Goal: Task Accomplishment & Management: Manage account settings

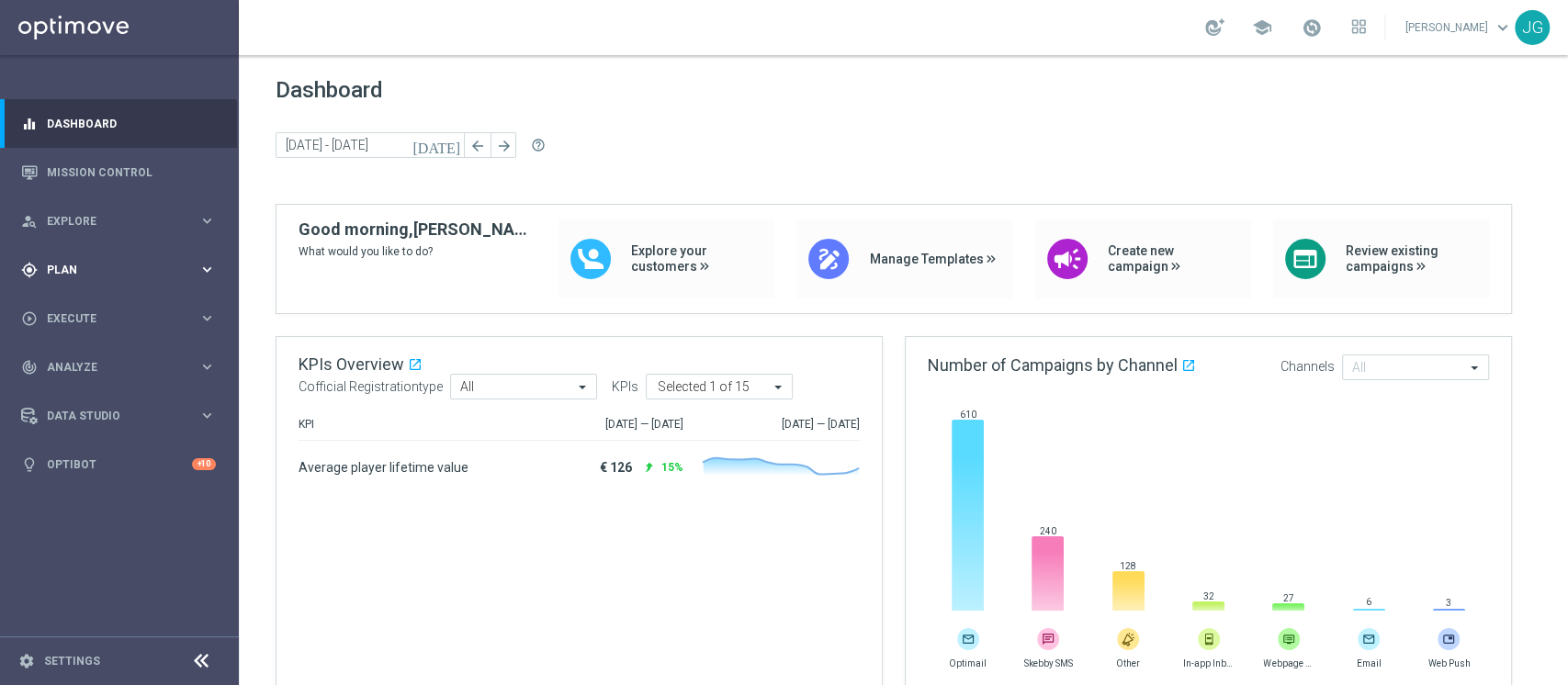
click at [151, 270] on span "Plan" at bounding box center [123, 270] width 152 height 11
click at [76, 305] on link "Target Groups" at bounding box center [119, 308] width 143 height 15
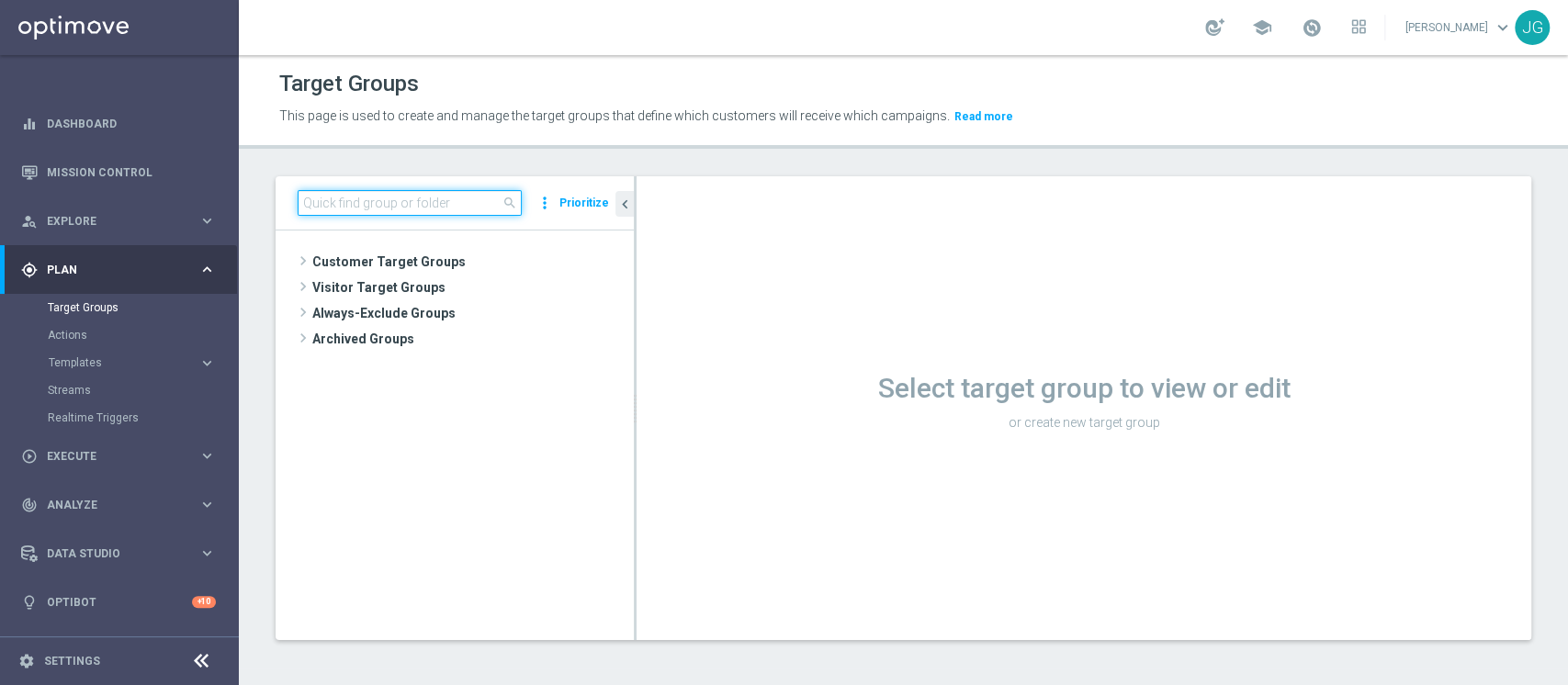
click at [412, 201] on input at bounding box center [410, 202] width 225 height 25
paste input "ACTIVE SPORT M08 - TOP 1.000 (NO 1^ PRODOTTO SPORT PER GGR M08) CONTATTABILI E …"
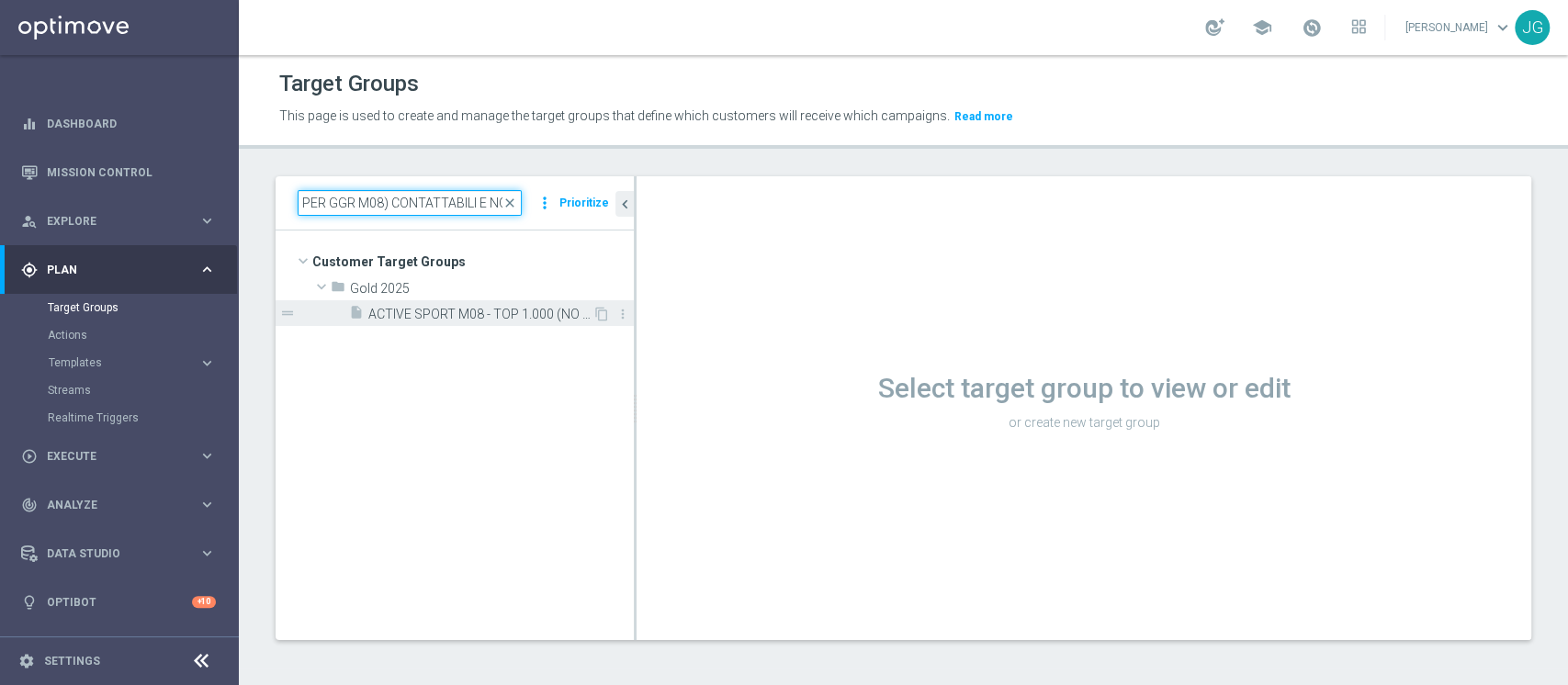
type input "ACTIVE SPORT M08 - TOP 1.000 (NO 1^ PRODOTTO SPORT PER GGR M08) CONTATTABILI E …"
click at [472, 320] on span "ACTIVE SPORT M08 - TOP 1.000 (NO 1^ PRODOTTO SPORT PER GGR M08) CONTATTABILI E …" at bounding box center [481, 314] width 225 height 16
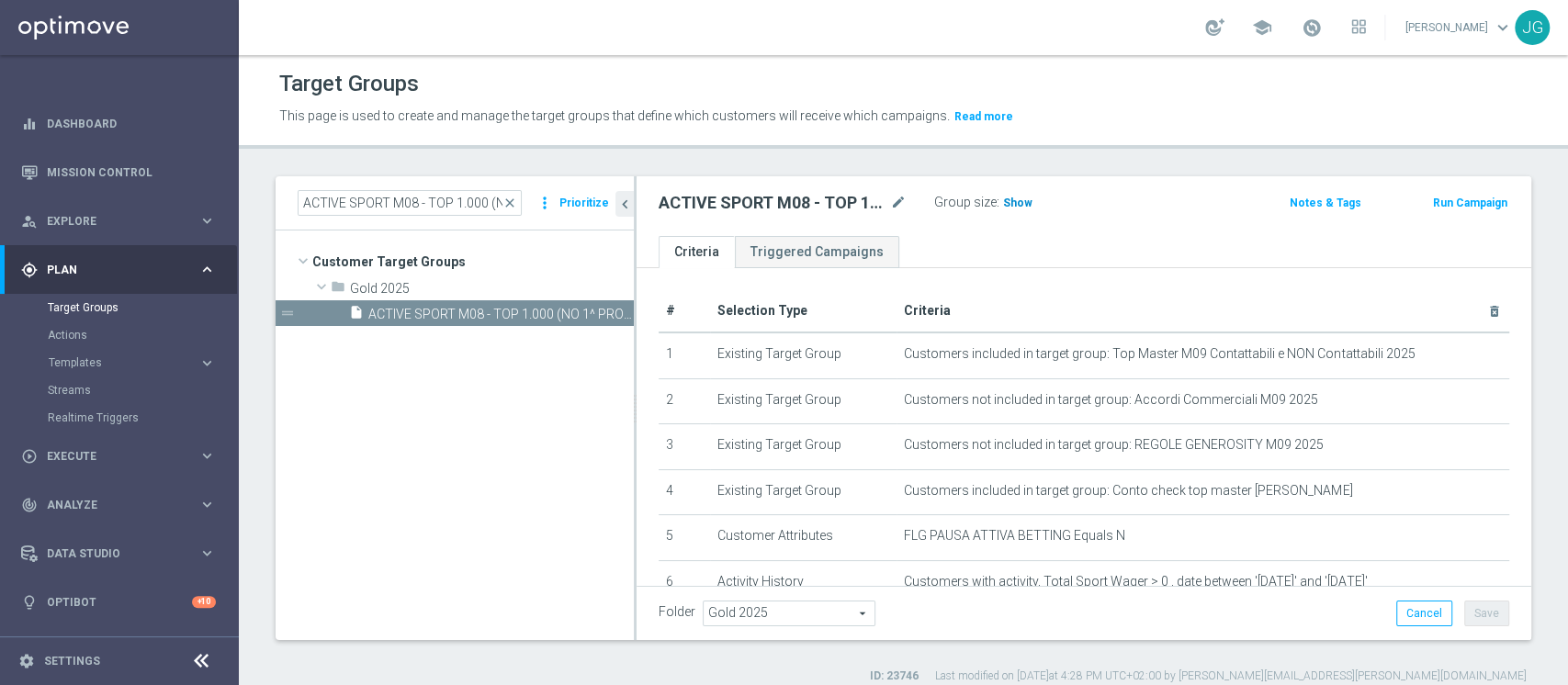
click at [1009, 208] on span "Show" at bounding box center [1017, 203] width 29 height 13
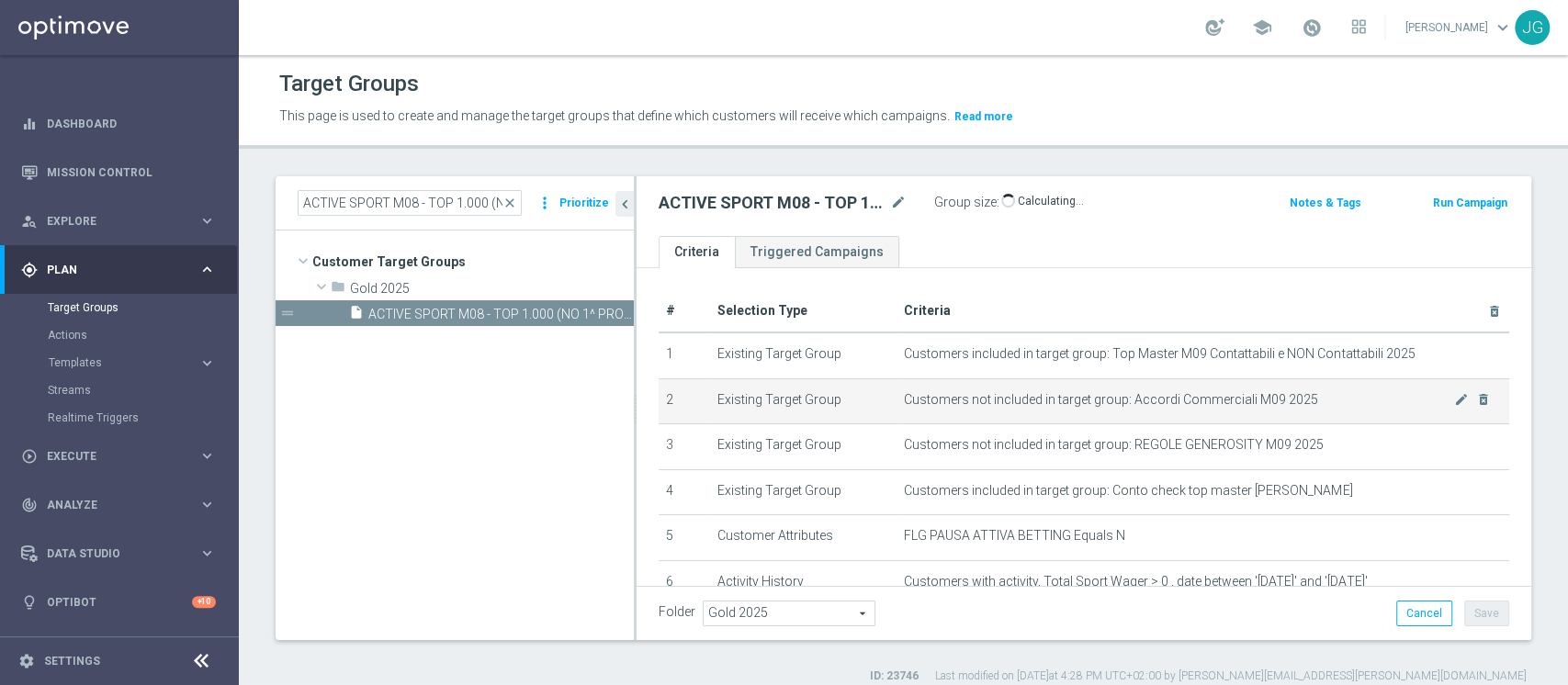
scroll to position [221, 0]
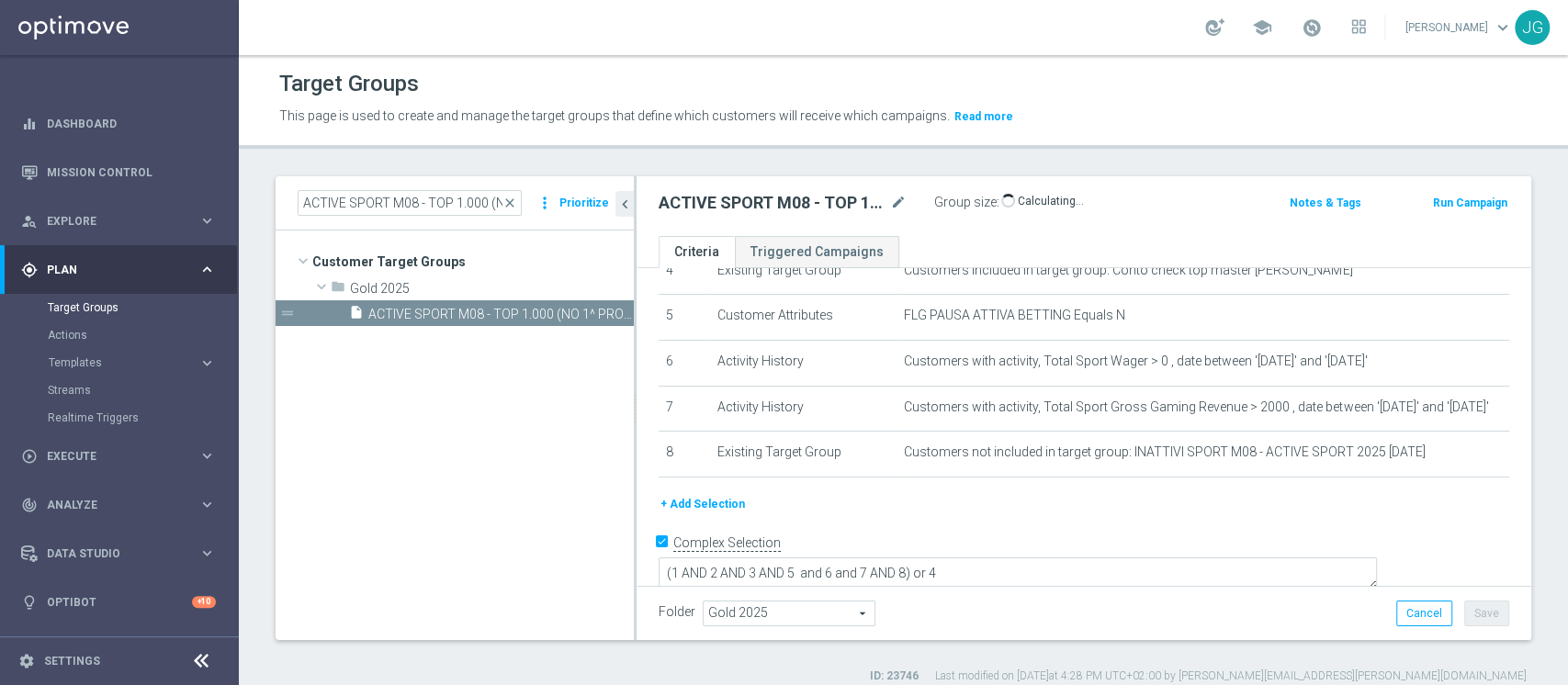
click at [717, 507] on button "+ Add Selection" at bounding box center [703, 504] width 88 height 21
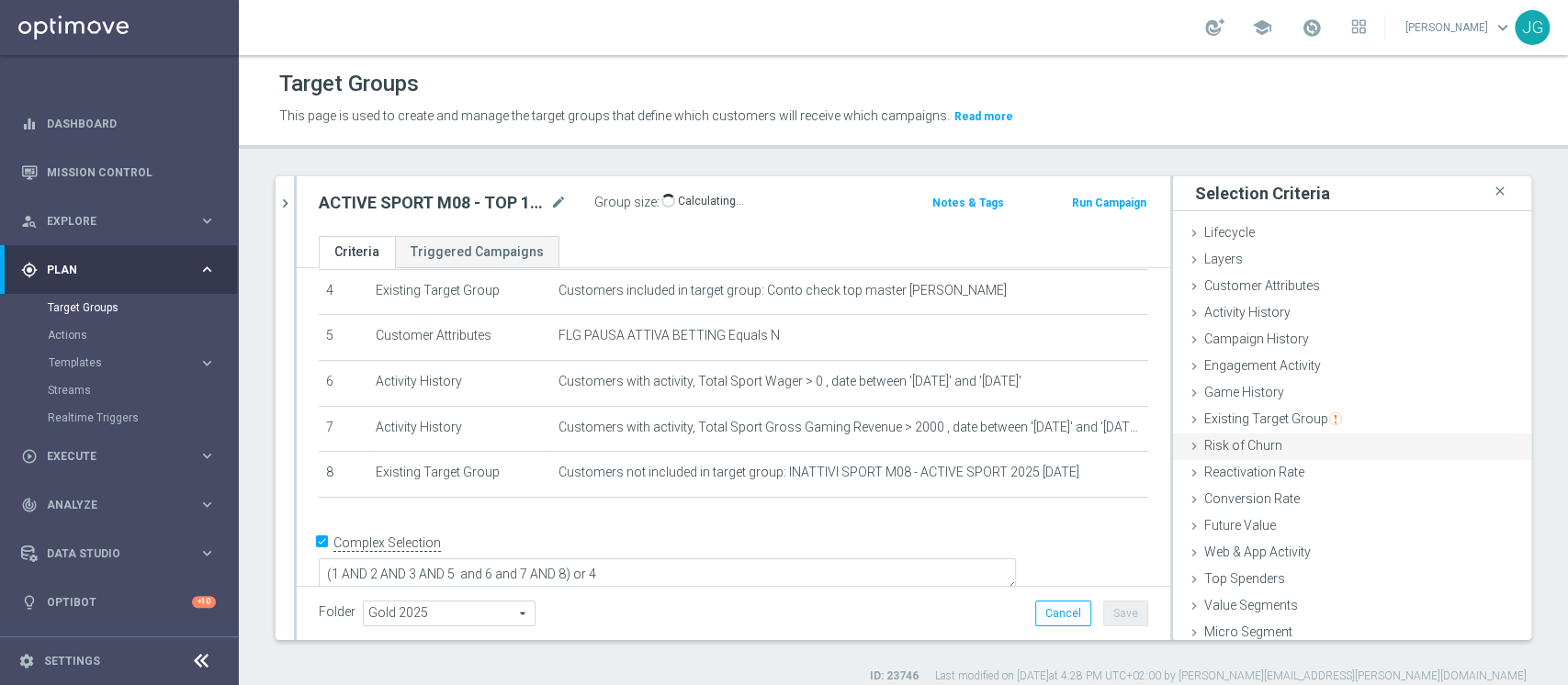
scroll to position [34, 0]
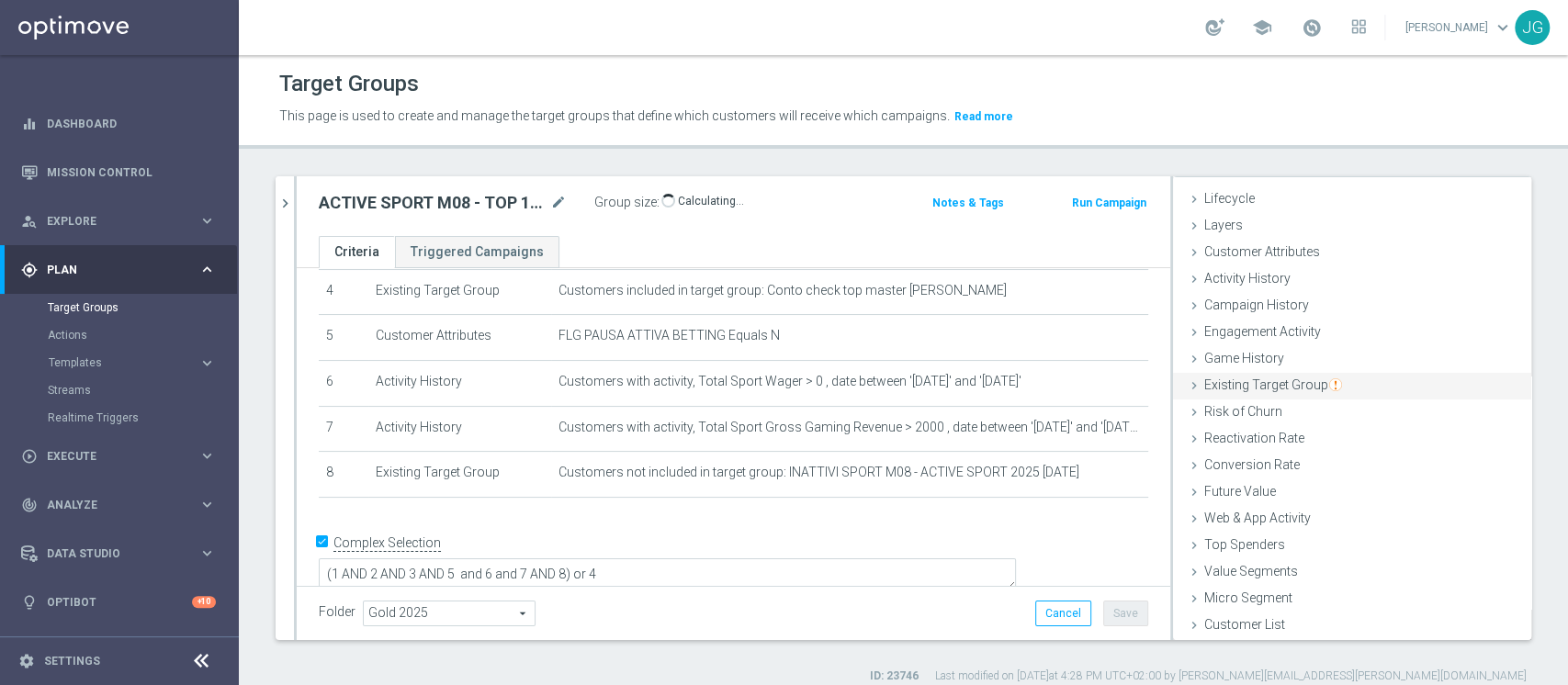
click at [1242, 380] on span "Existing Target Group" at bounding box center [1272, 385] width 138 height 15
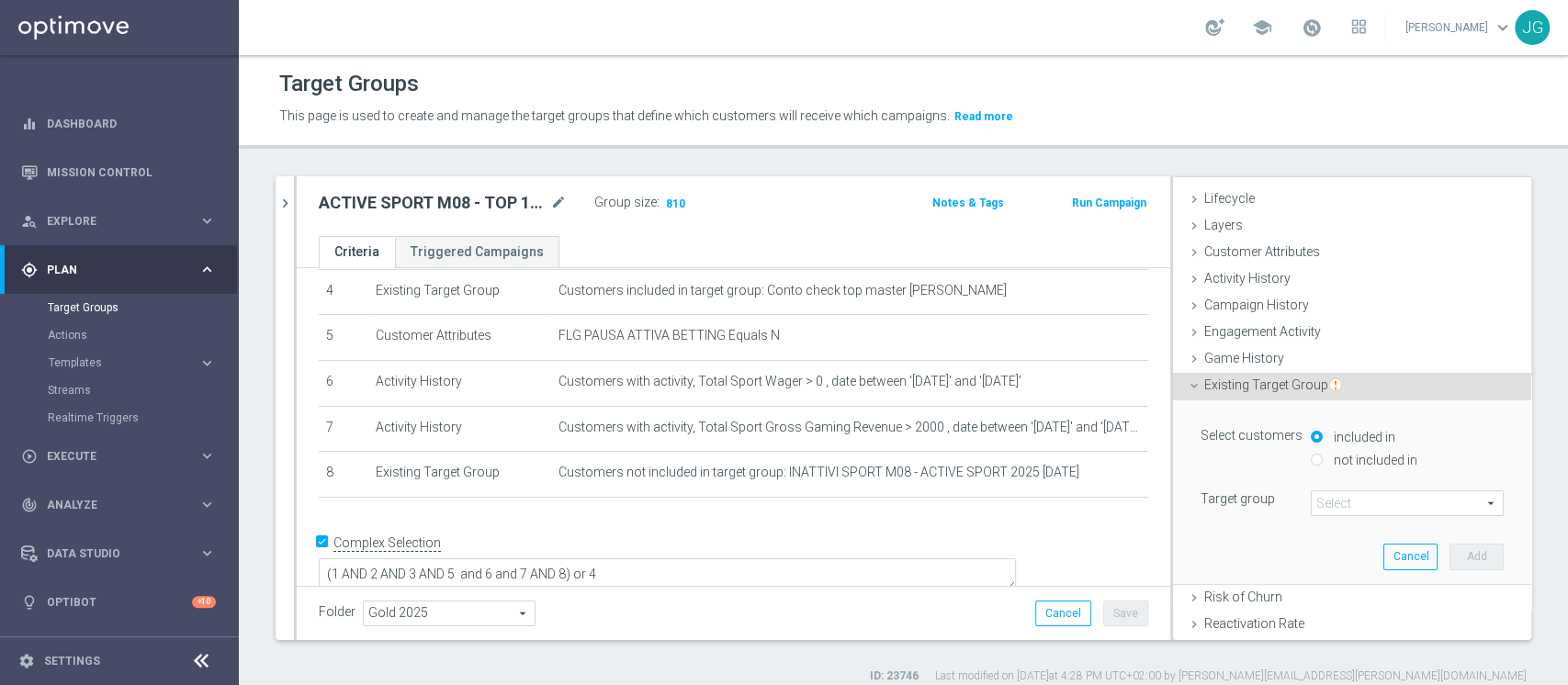
click at [1329, 461] on label "not included in" at bounding box center [1373, 460] width 88 height 17
click at [1314, 461] on input "not included in" at bounding box center [1316, 459] width 12 height 12
radio input "true"
click at [1330, 502] on span at bounding box center [1407, 503] width 191 height 24
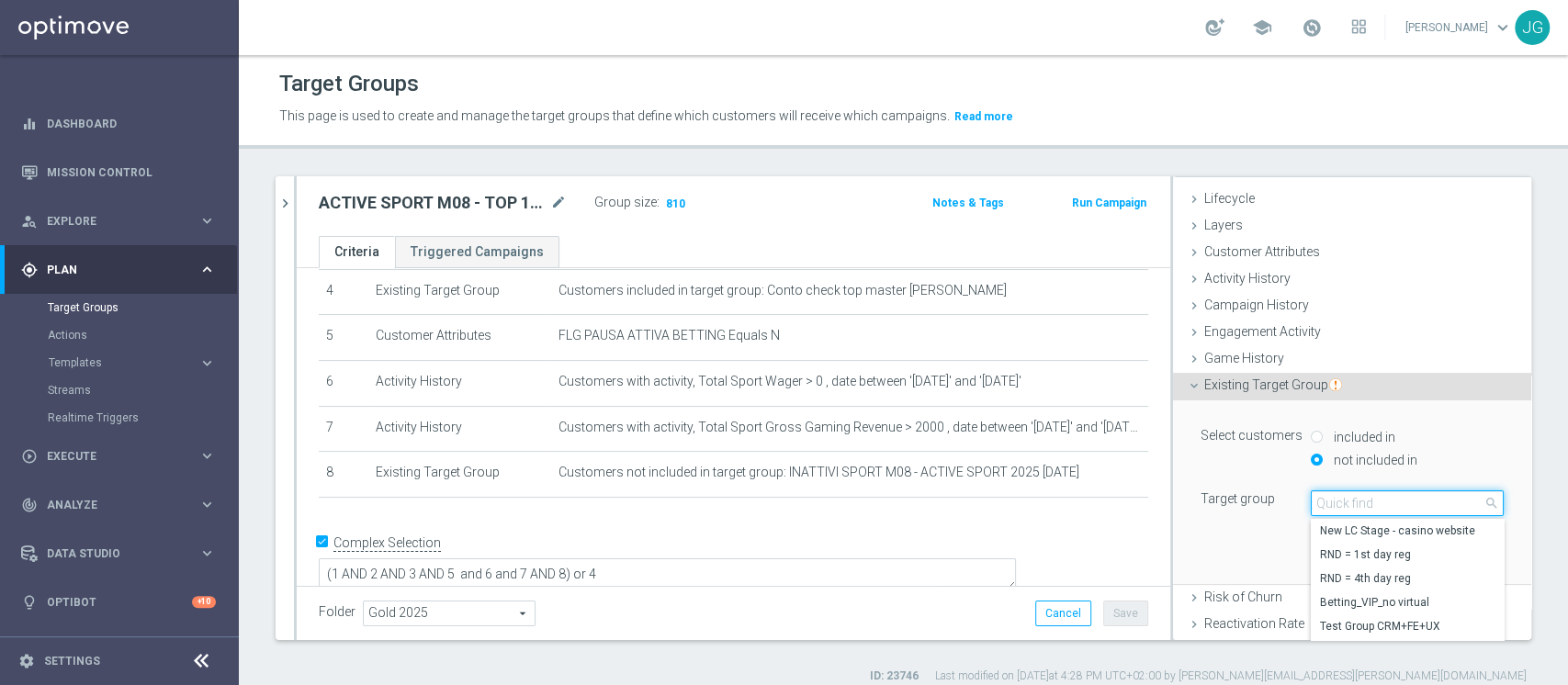
click at [1330, 502] on input "search" at bounding box center [1407, 503] width 193 height 25
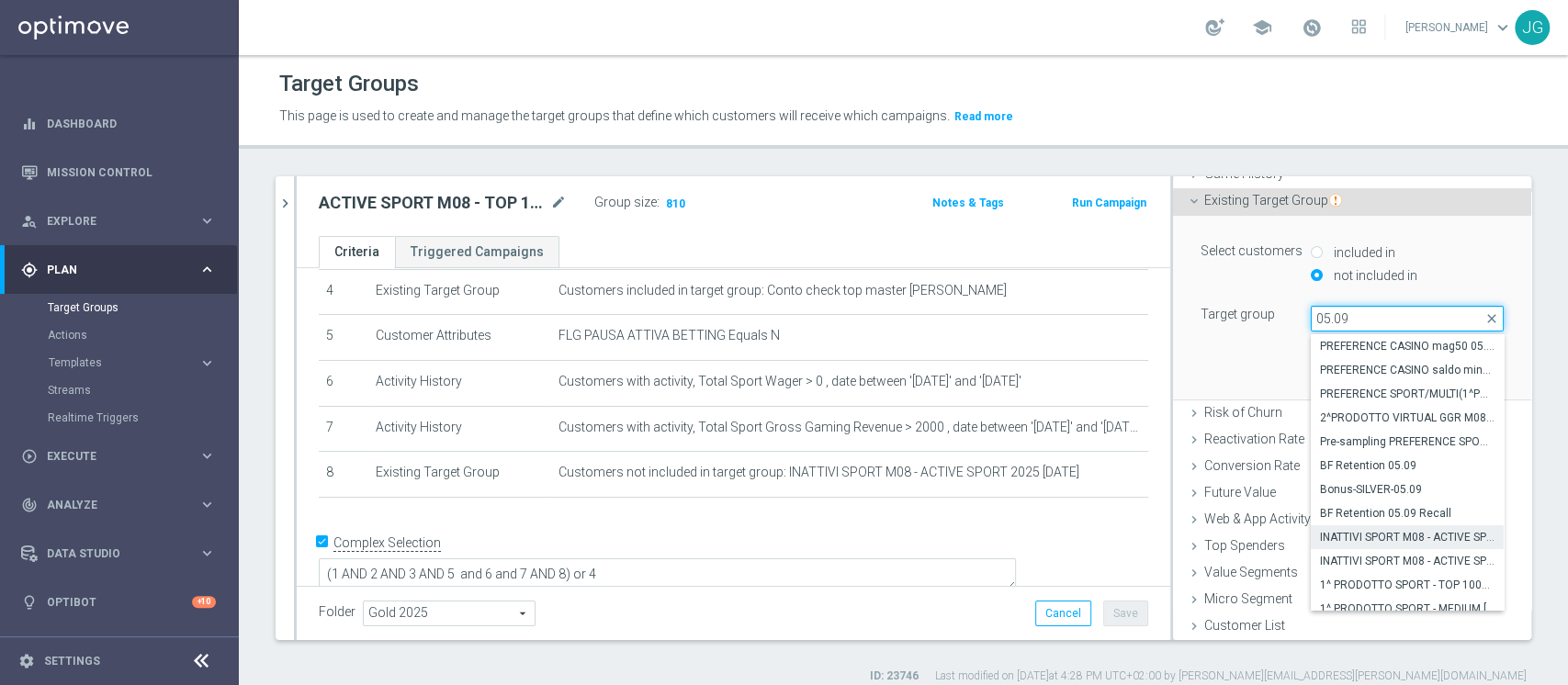
scroll to position [33, 0]
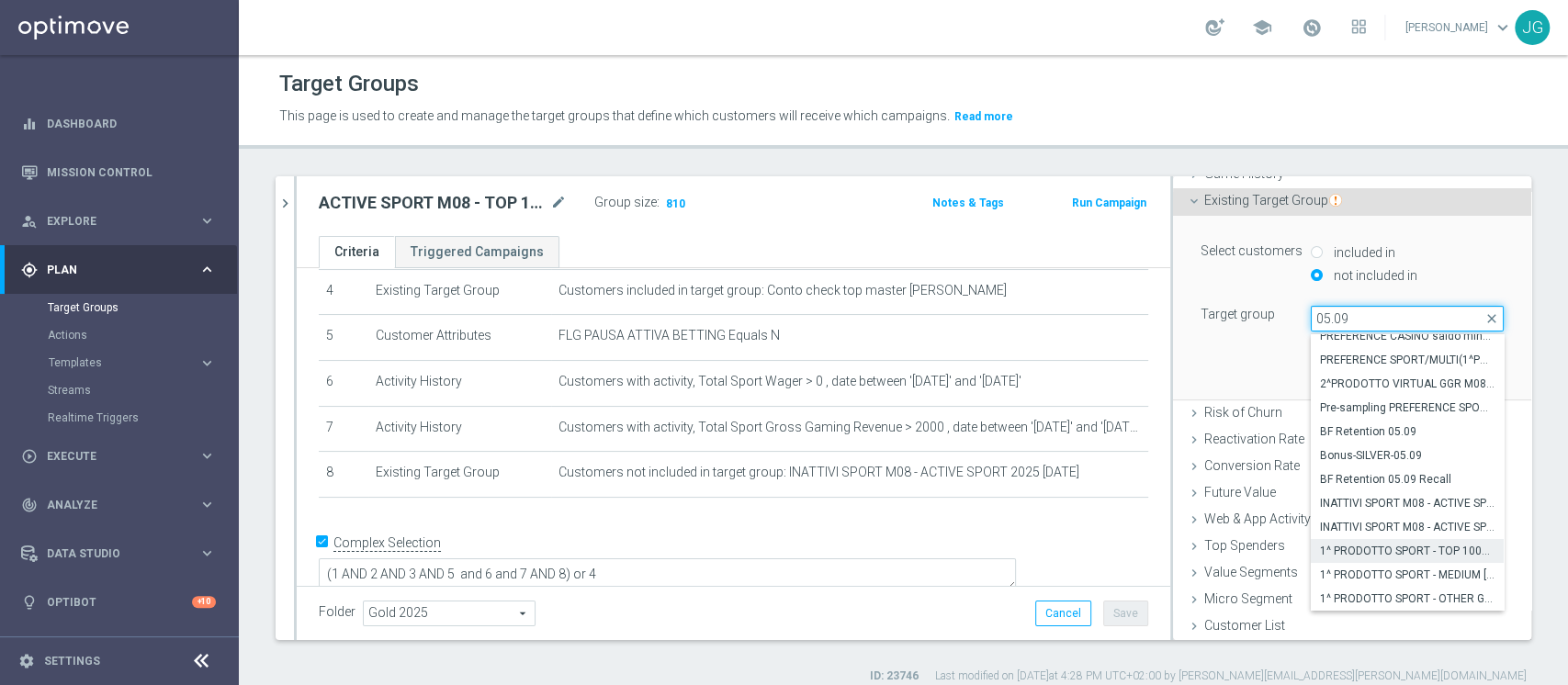
type input "05.09"
click at [1378, 544] on span "1^ PRODOTTO SPORT - TOP 1000 GGR SPORT M08 - CONTATTABILI E NON 05.09" at bounding box center [1407, 551] width 175 height 15
type input "1^ PRODOTTO SPORT - TOP 1000 GGR SPORT M08 - CONTATTABILI E NON 05.09"
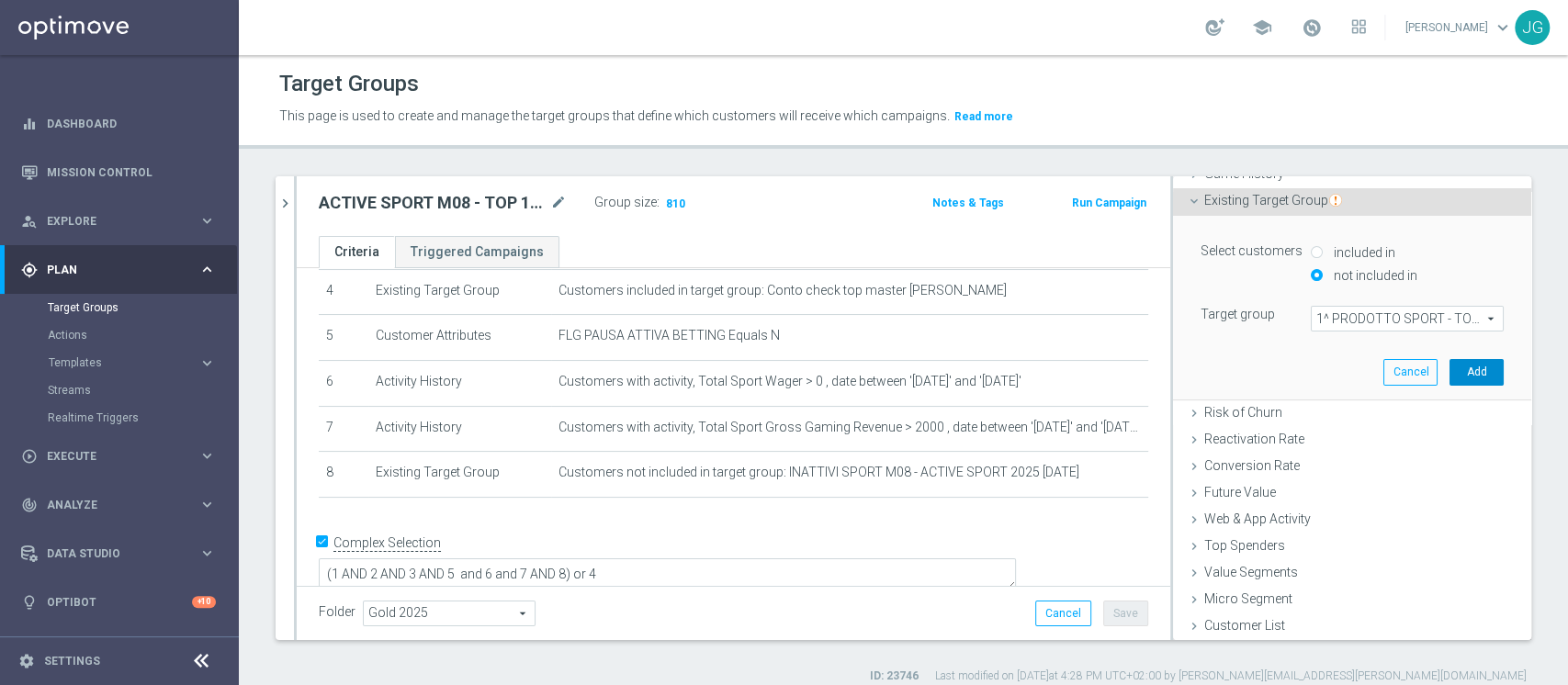
click at [1449, 370] on button "Add" at bounding box center [1476, 372] width 54 height 25
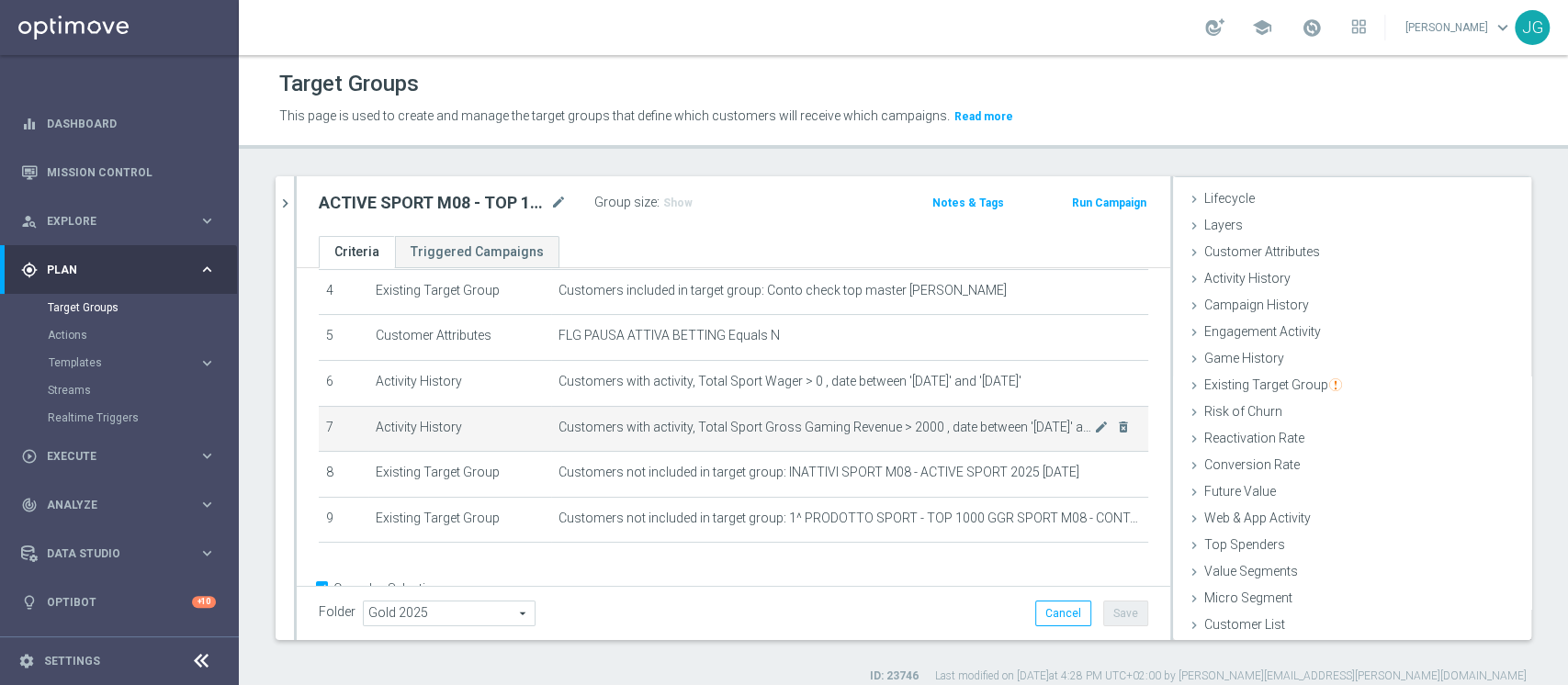
scroll to position [248, 0]
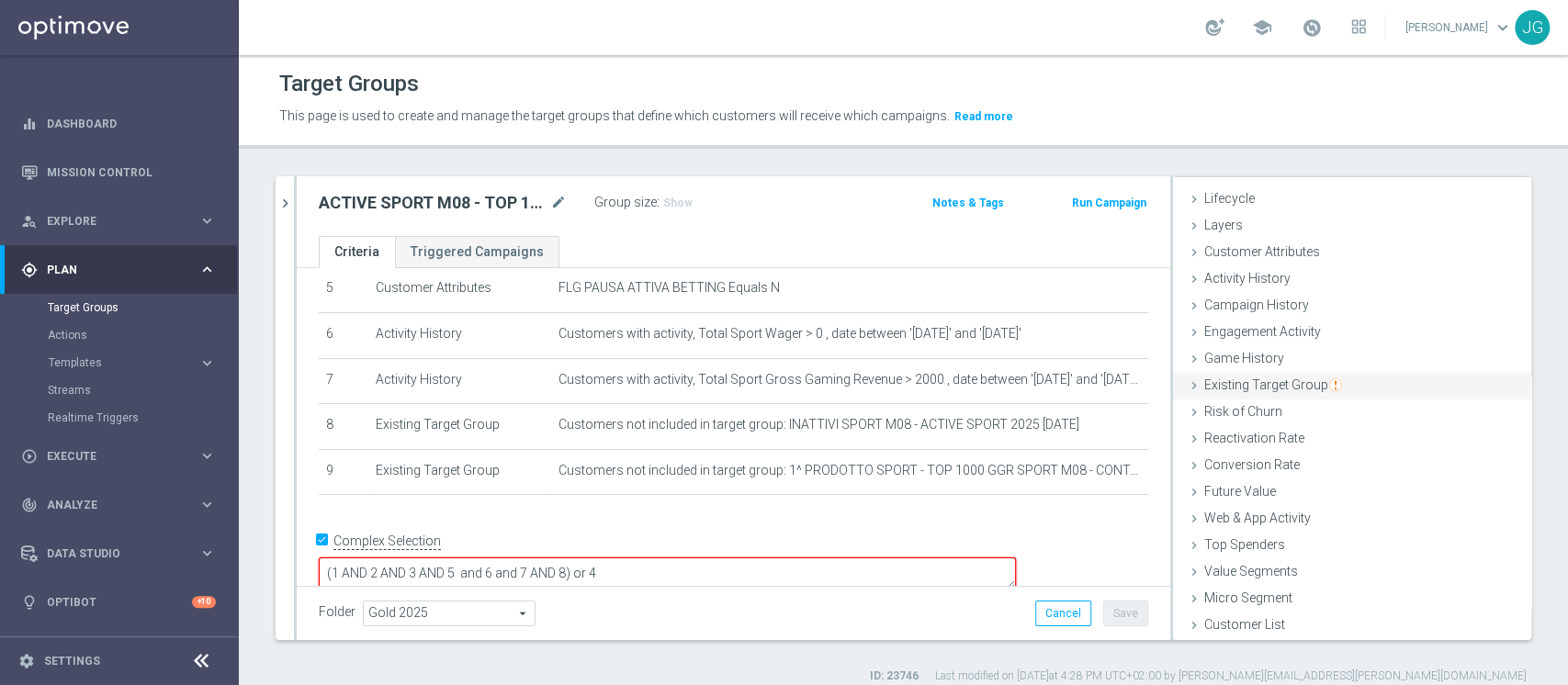
click at [1286, 384] on span "Existing Target Group" at bounding box center [1272, 385] width 138 height 15
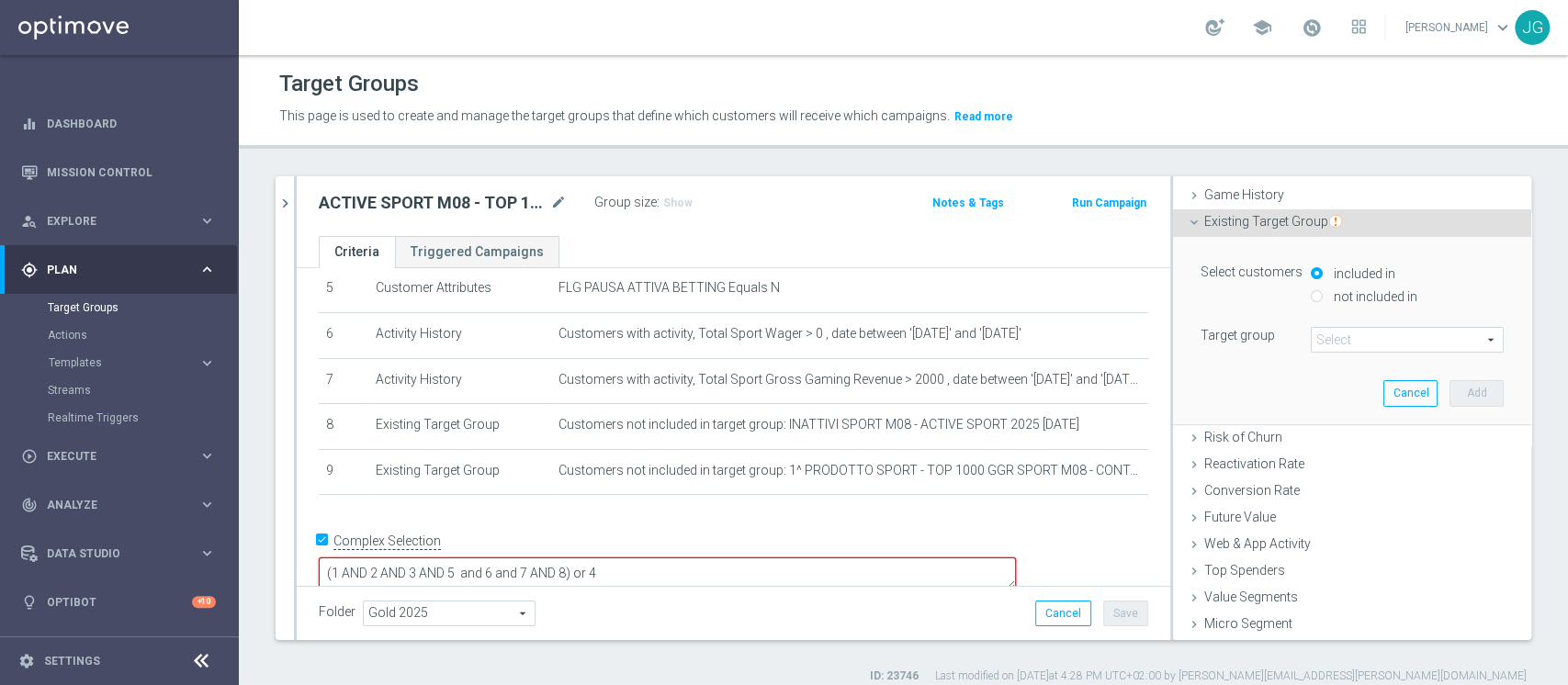
scroll to position [219, 0]
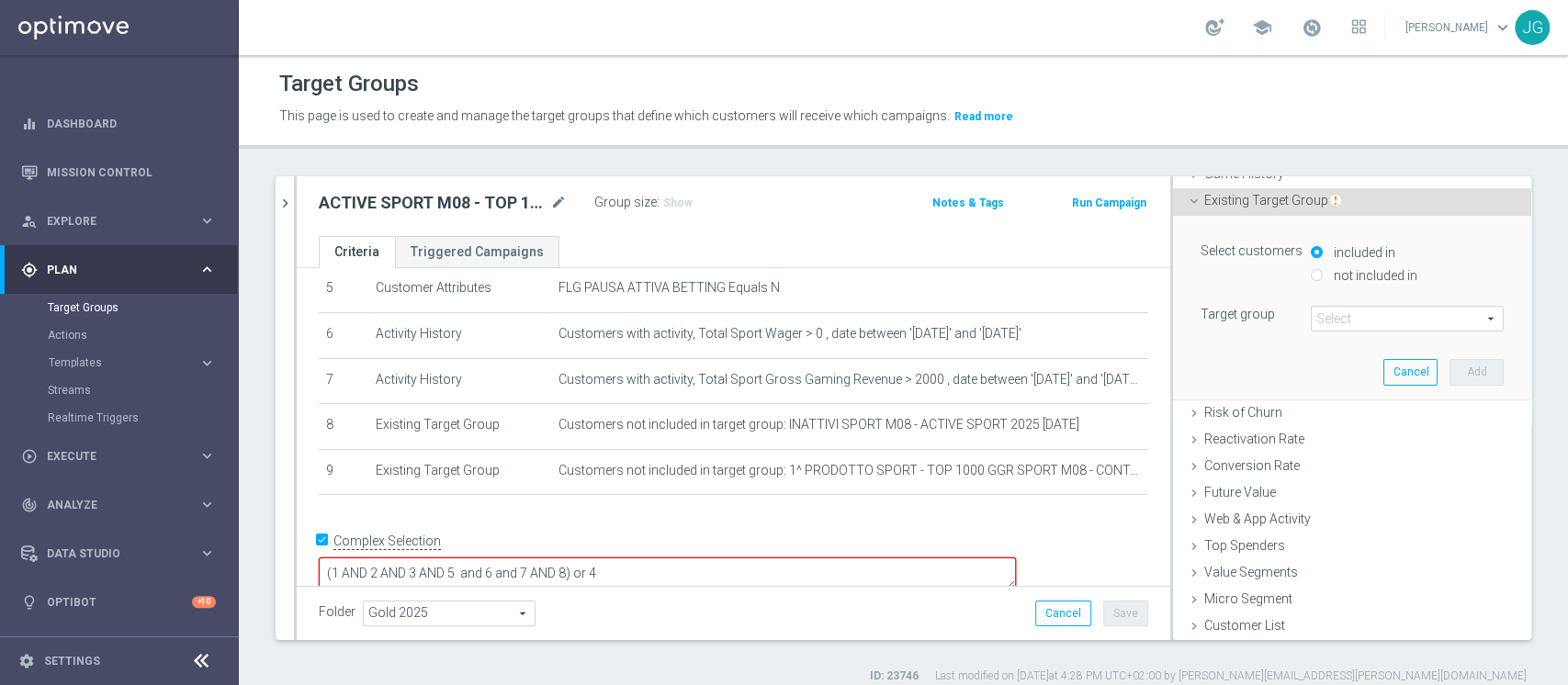
click at [1311, 274] on input "not included in" at bounding box center [1316, 275] width 12 height 12
radio input "true"
click at [1316, 308] on span at bounding box center [1407, 319] width 191 height 24
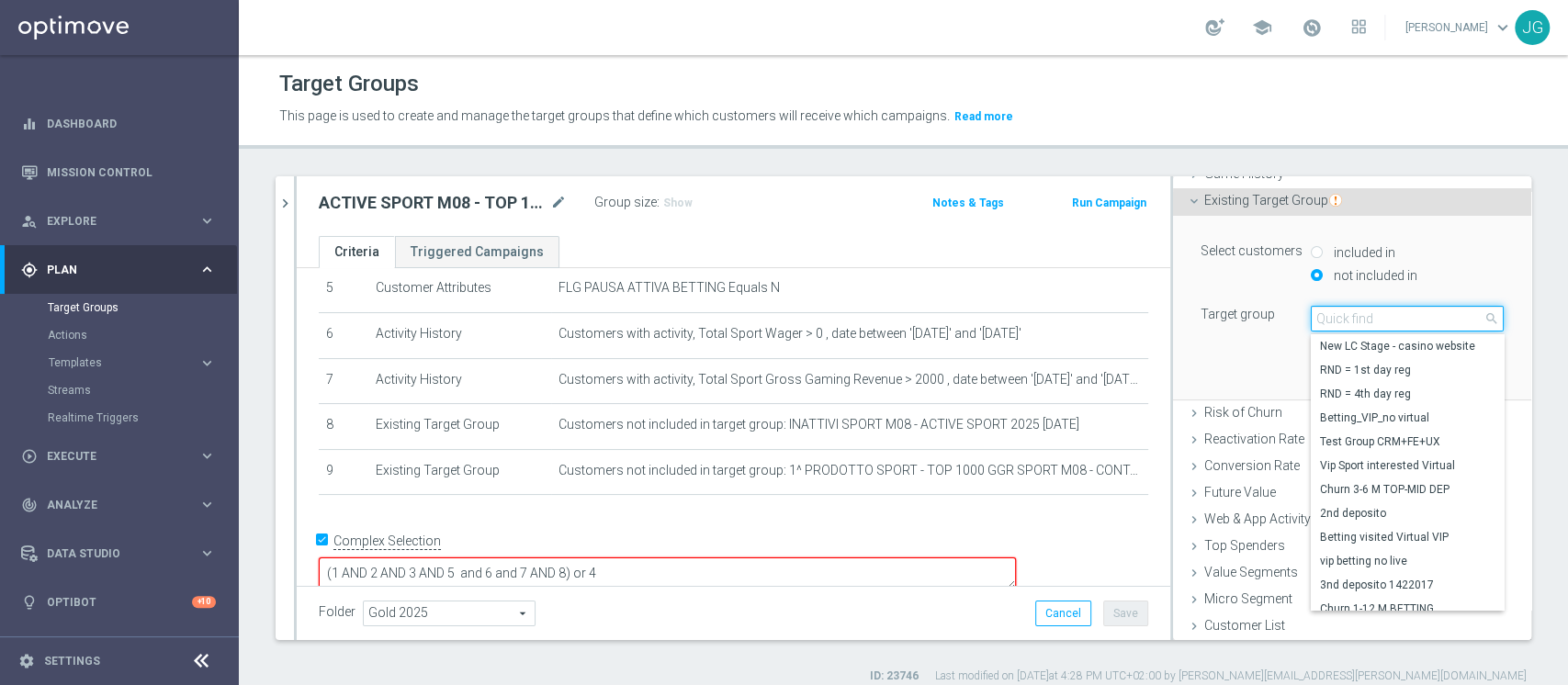
click at [1316, 313] on input "search" at bounding box center [1407, 318] width 193 height 25
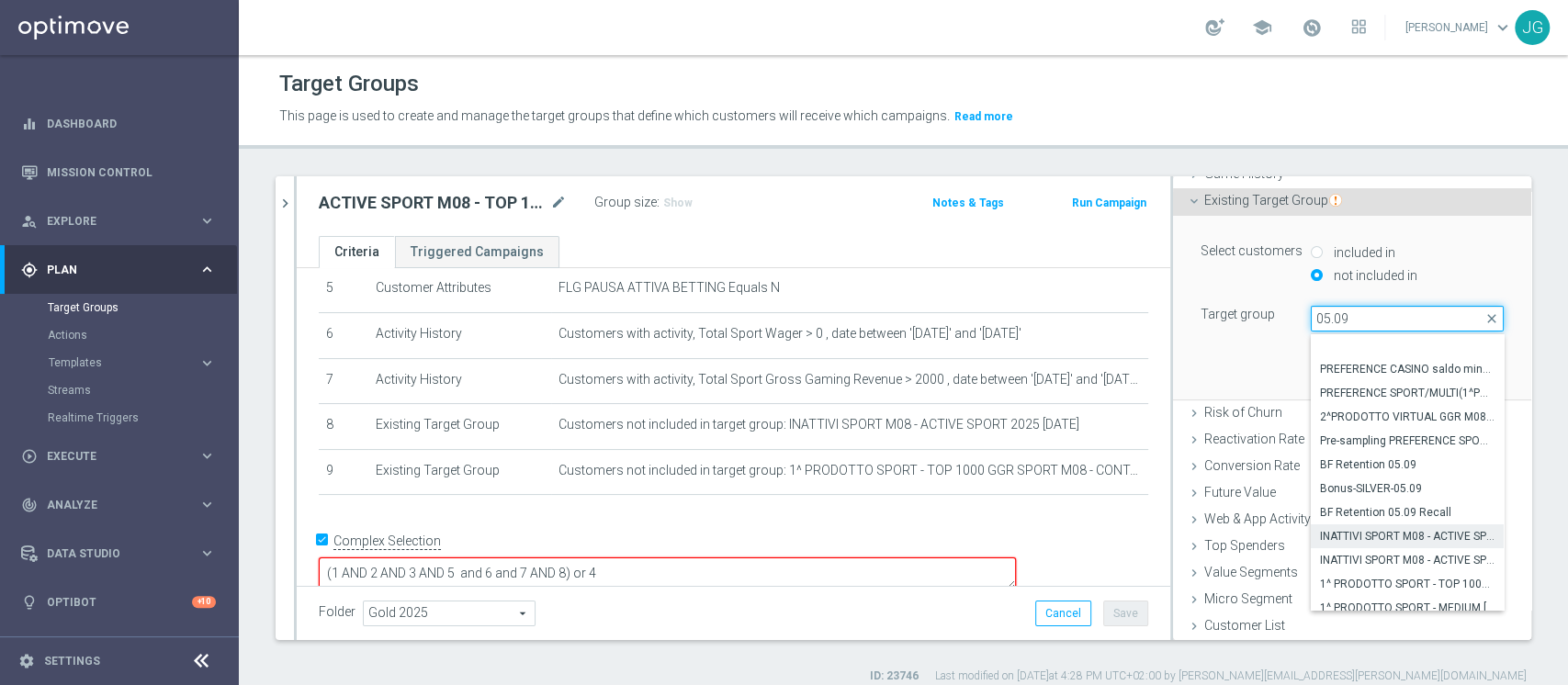
scroll to position [33, 0]
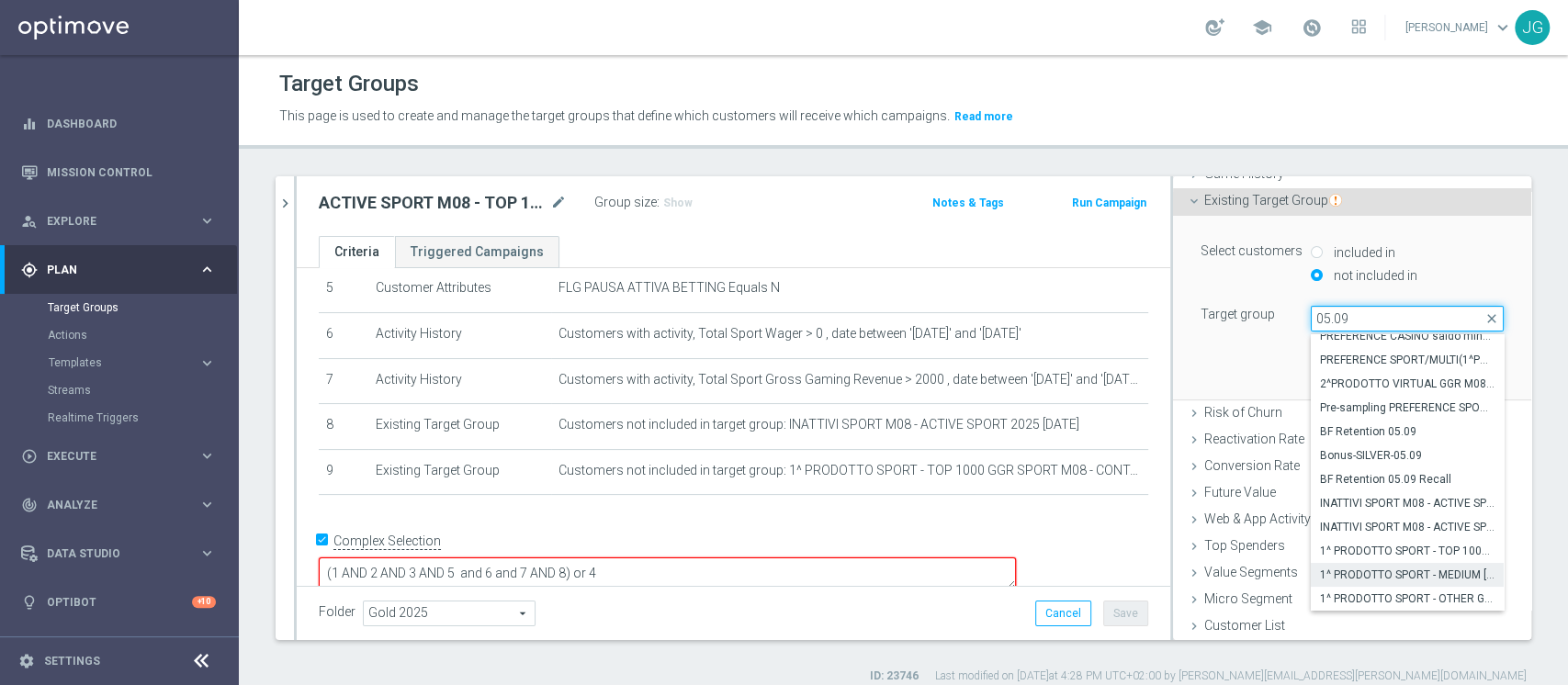
type input "05.09"
click at [1362, 578] on span "1^ PRODOTTO SPORT - MEDIUM [DATE] - 3000 GGR SPORT M08 - CONTATTABILI E NON 05.…" at bounding box center [1407, 576] width 175 height 15
type input "1^ PRODOTTO SPORT - MEDIUM [DATE] - 3000 GGR SPORT M08 - CONTATTABILI E NON 05.…"
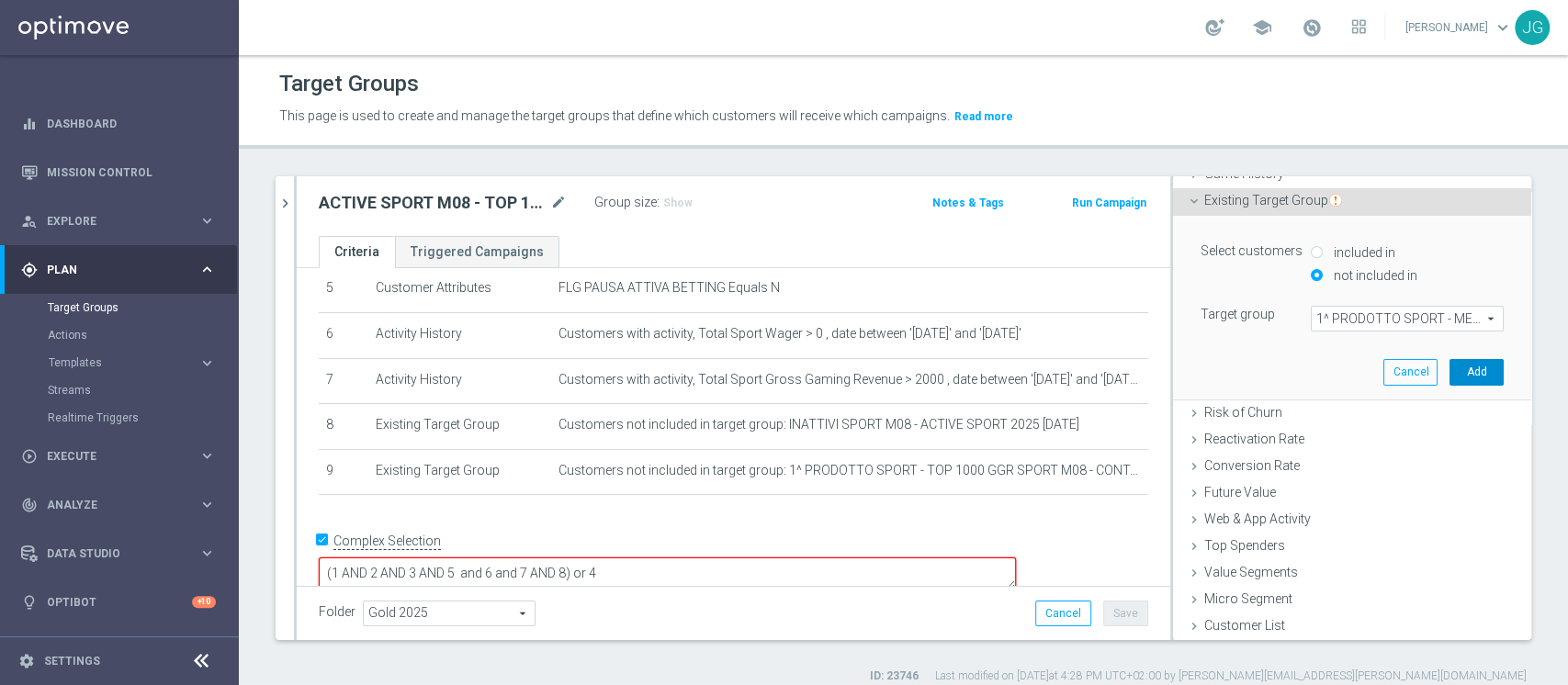
click at [1449, 377] on button "Add" at bounding box center [1476, 372] width 54 height 25
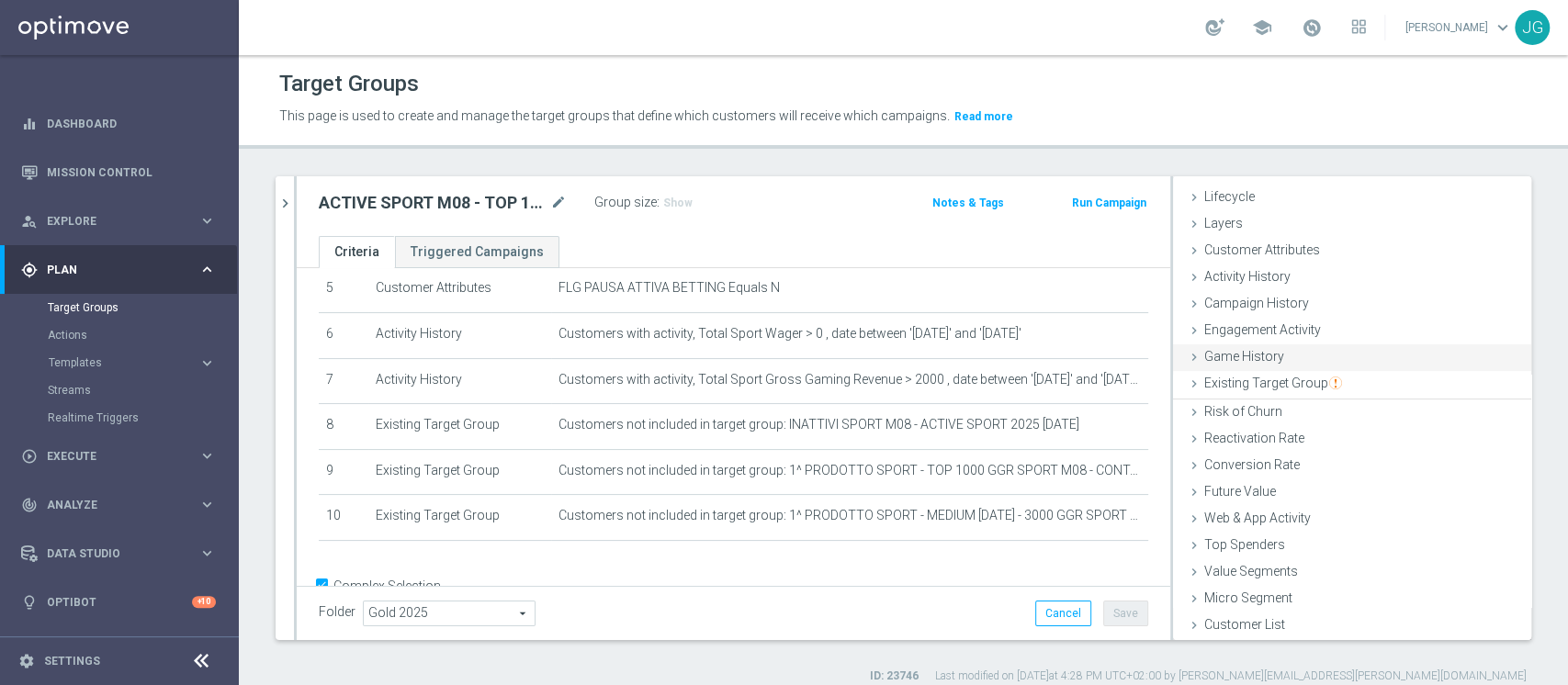
scroll to position [34, 0]
click at [1284, 381] on span "Existing Target Group" at bounding box center [1272, 385] width 138 height 15
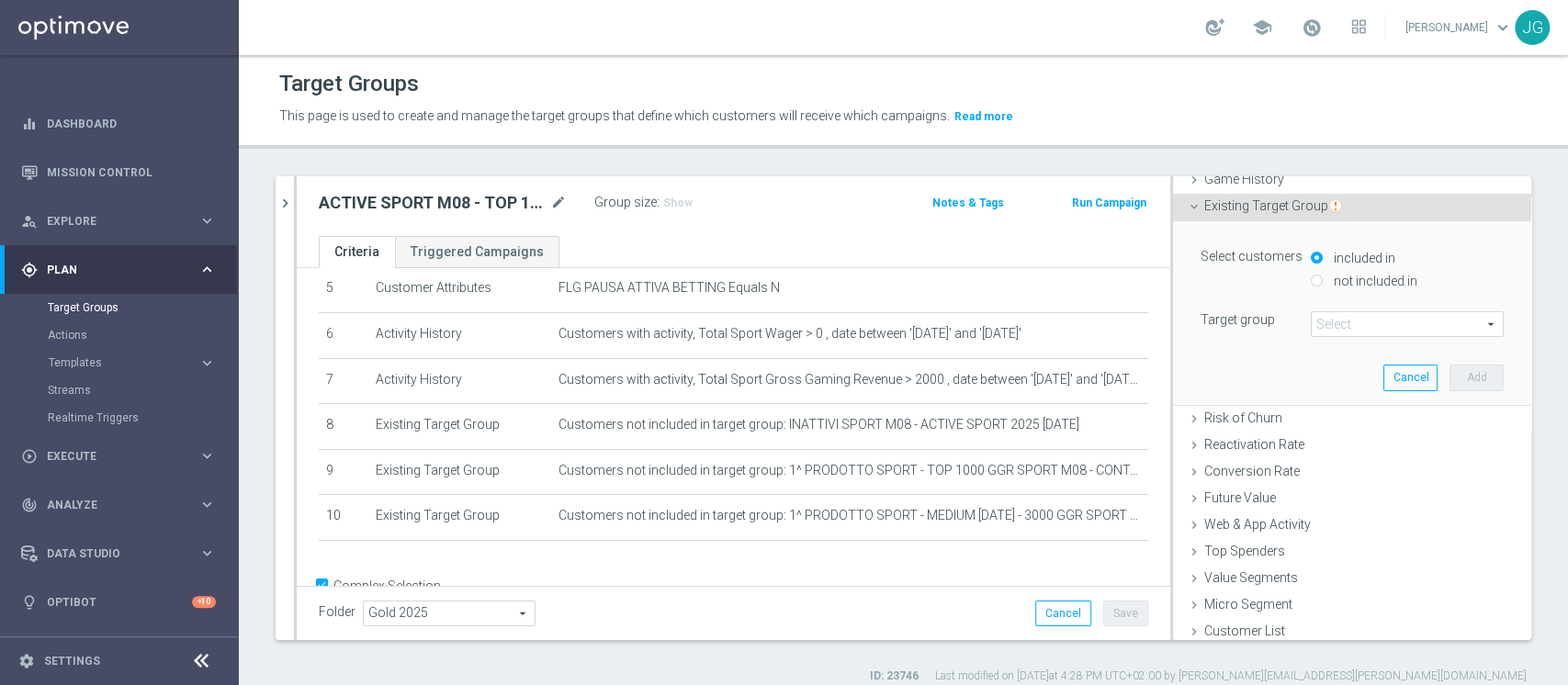
scroll to position [219, 0]
click at [1311, 274] on input "not included in" at bounding box center [1316, 275] width 12 height 12
radio input "true"
click at [1335, 319] on span at bounding box center [1407, 319] width 191 height 24
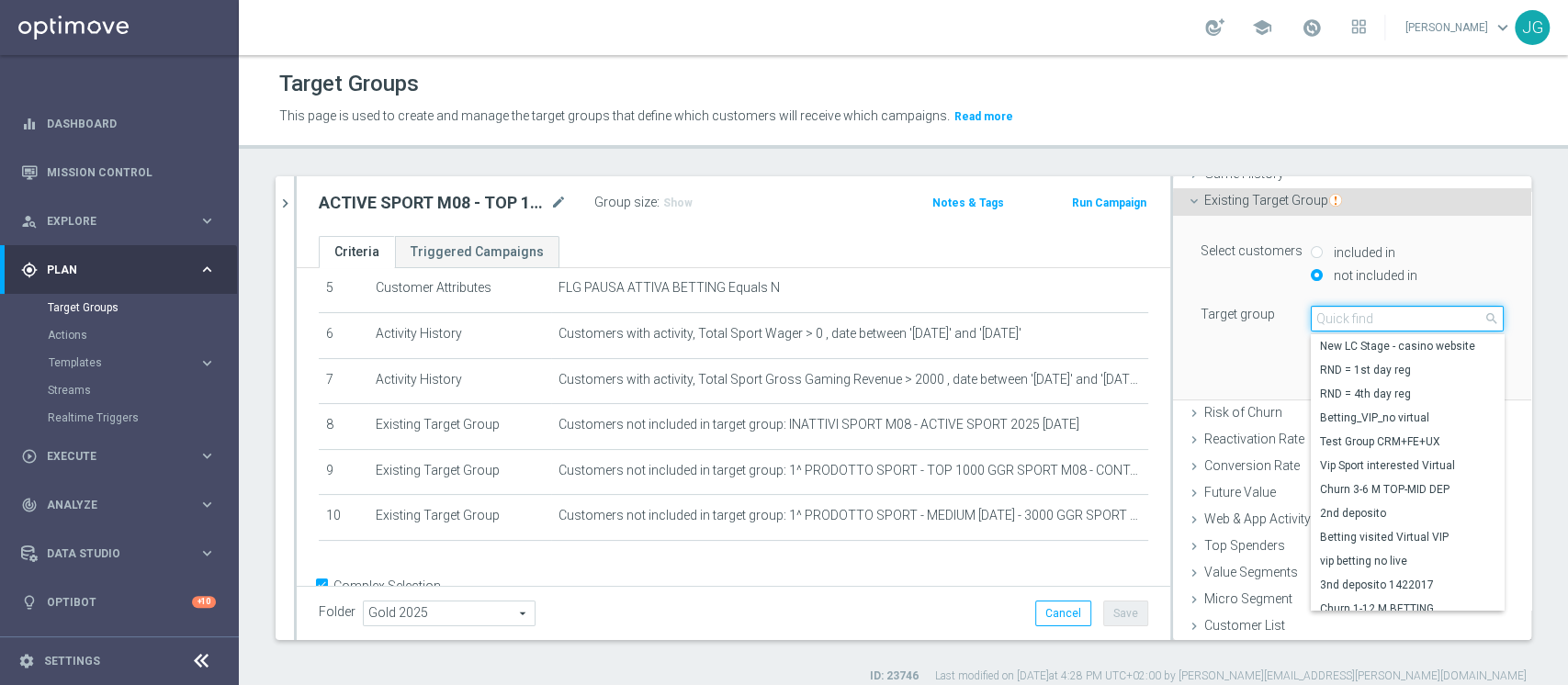
click at [1335, 319] on input "search" at bounding box center [1407, 318] width 193 height 25
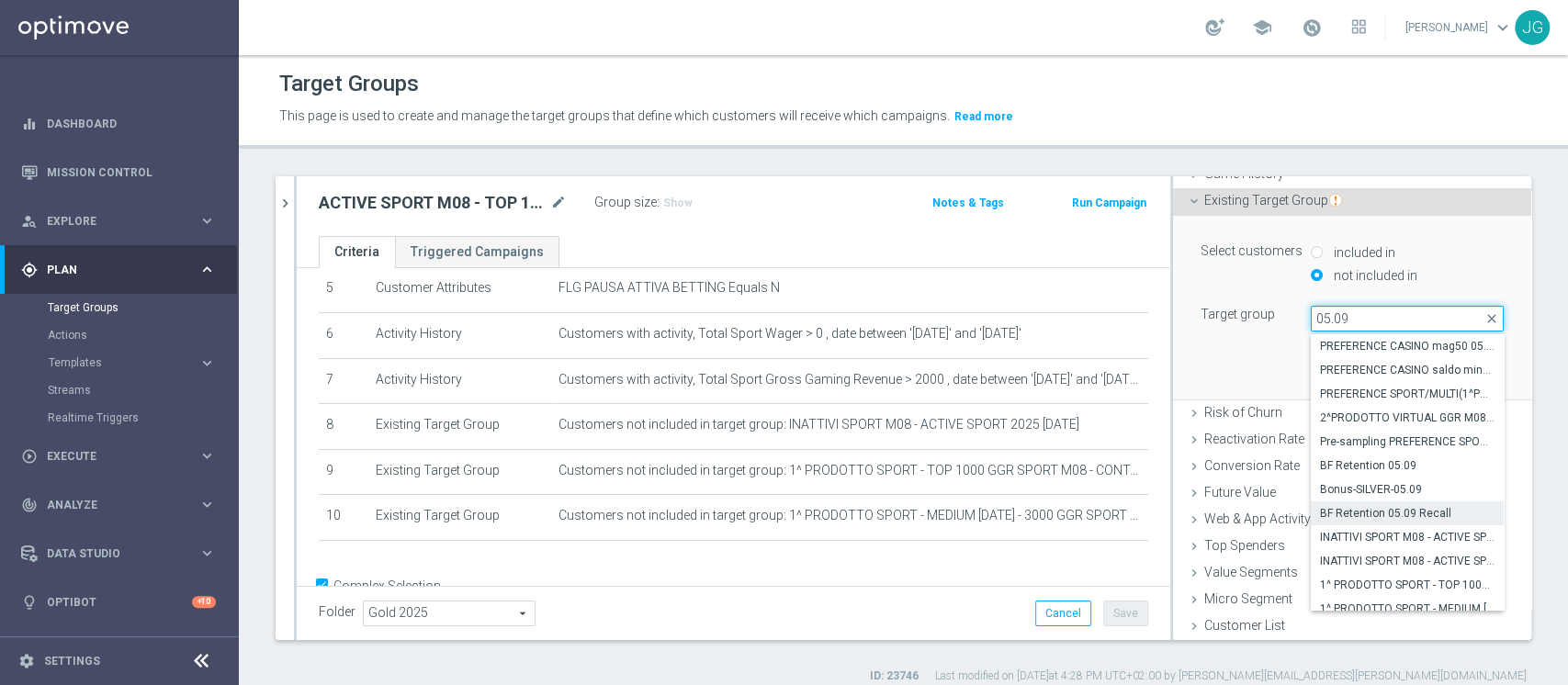
scroll to position [33, 0]
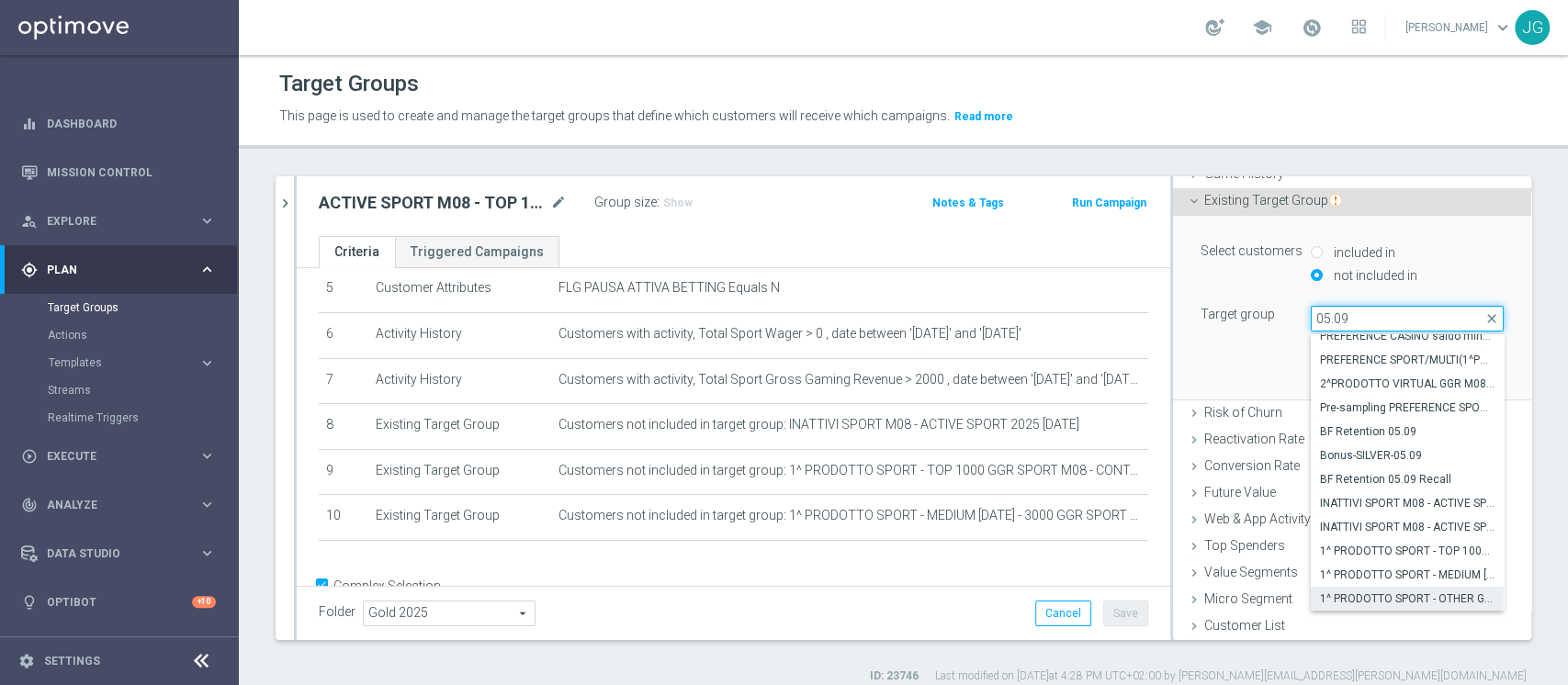
type input "05.09"
click at [1355, 598] on span "1^ PRODOTTO SPORT - OTHER GGR SPORT M08 > 50 EURO - CONTATTABILI E NON 05.09" at bounding box center [1407, 599] width 175 height 15
type input "1^ PRODOTTO SPORT - OTHER GGR SPORT M08 > 50 EURO - CONTATTABILI E NON 05.09"
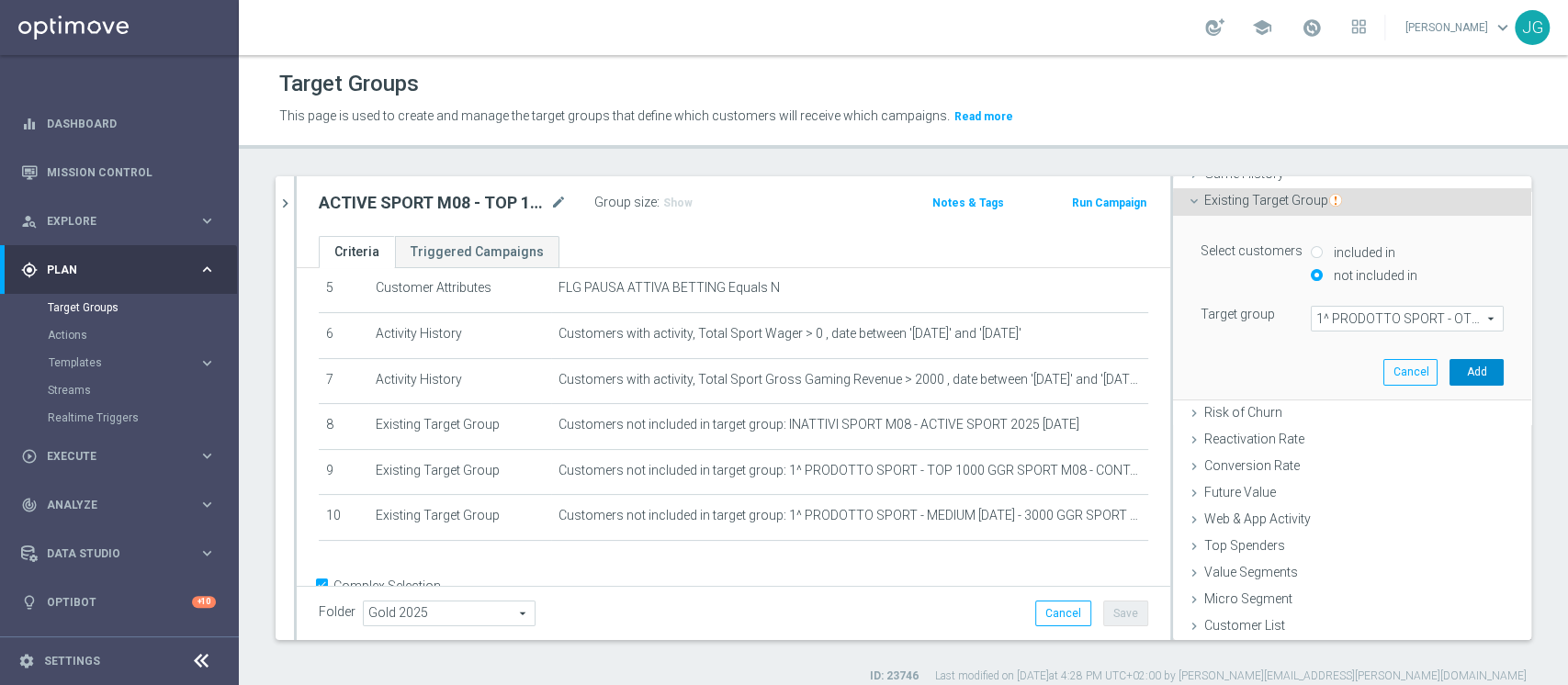
click at [1449, 378] on button "Add" at bounding box center [1476, 372] width 54 height 25
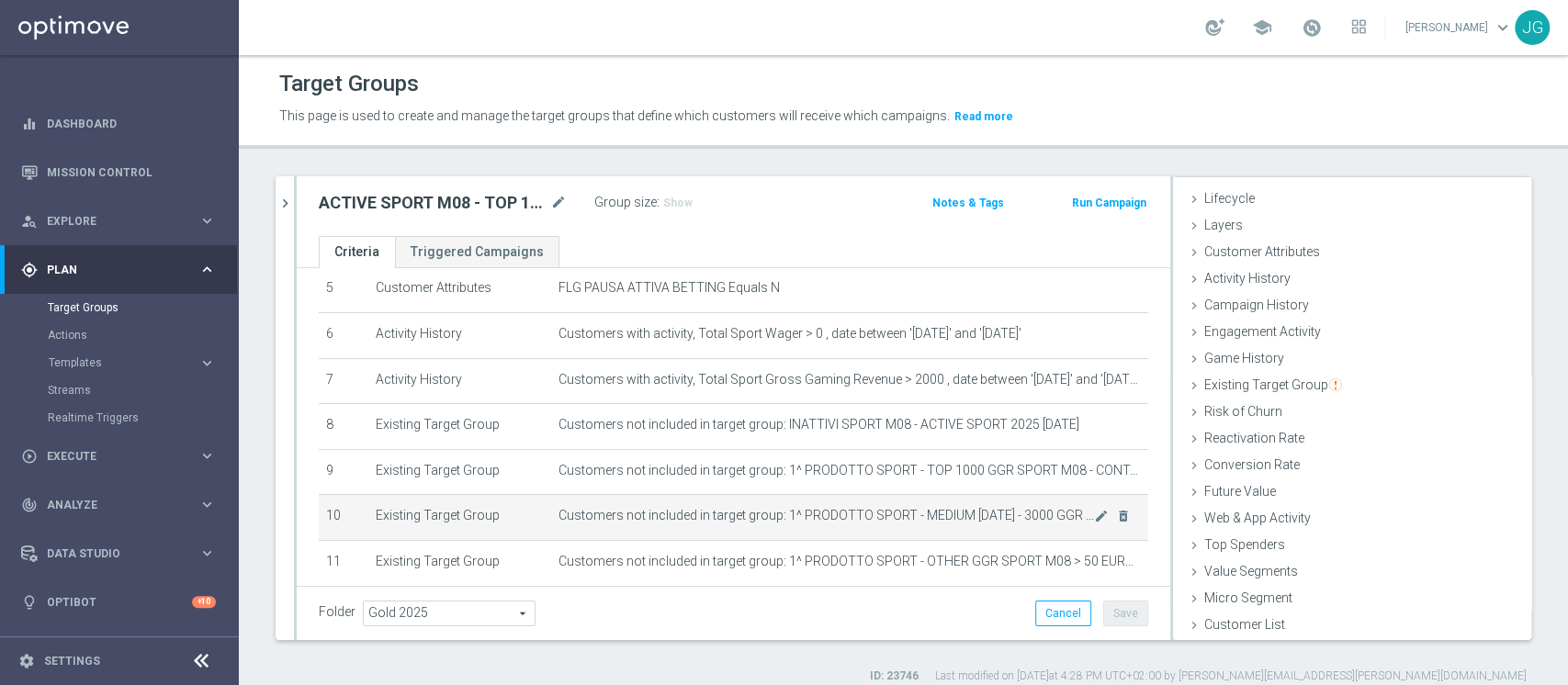
scroll to position [340, 0]
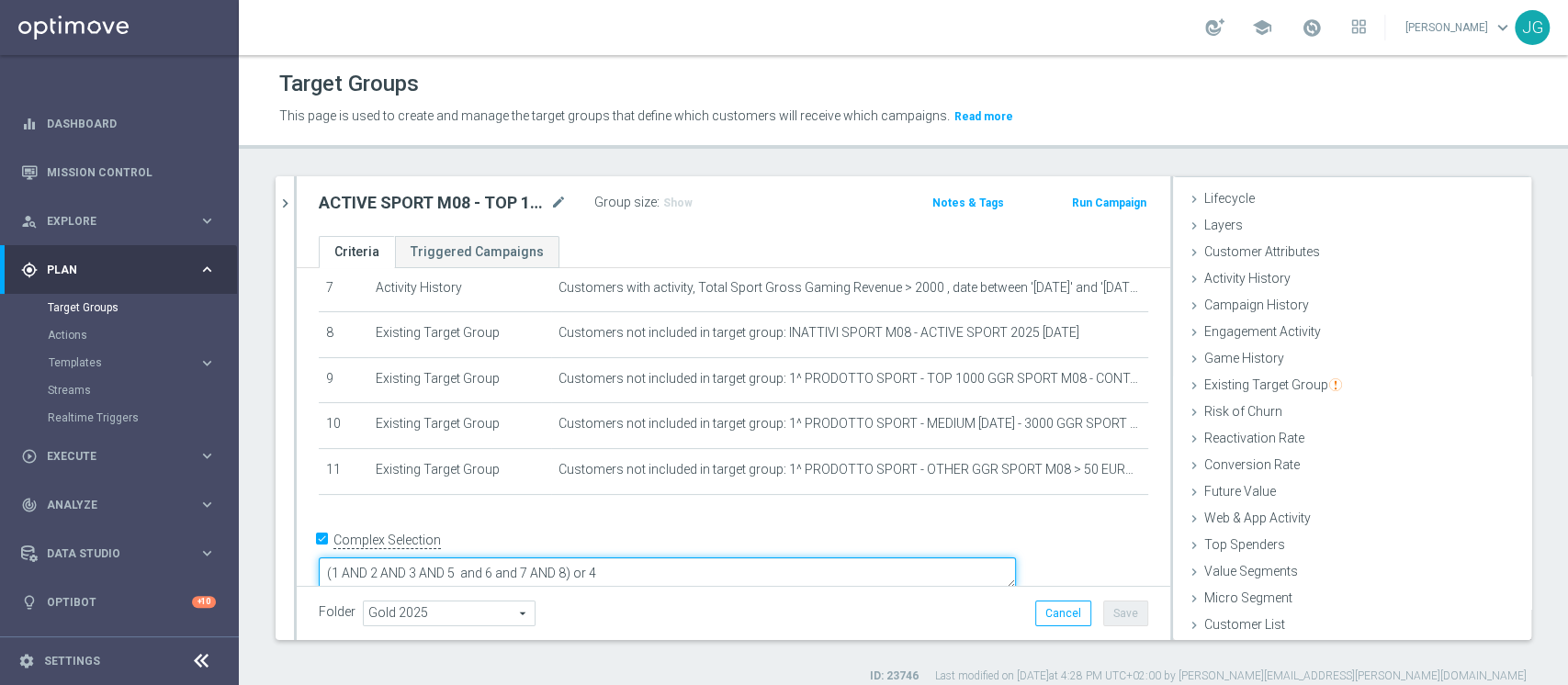
click at [698, 558] on textarea "(1 AND 2 AND 3 AND 5 and 6 and 7 AND 8) or 4" at bounding box center [667, 574] width 697 height 32
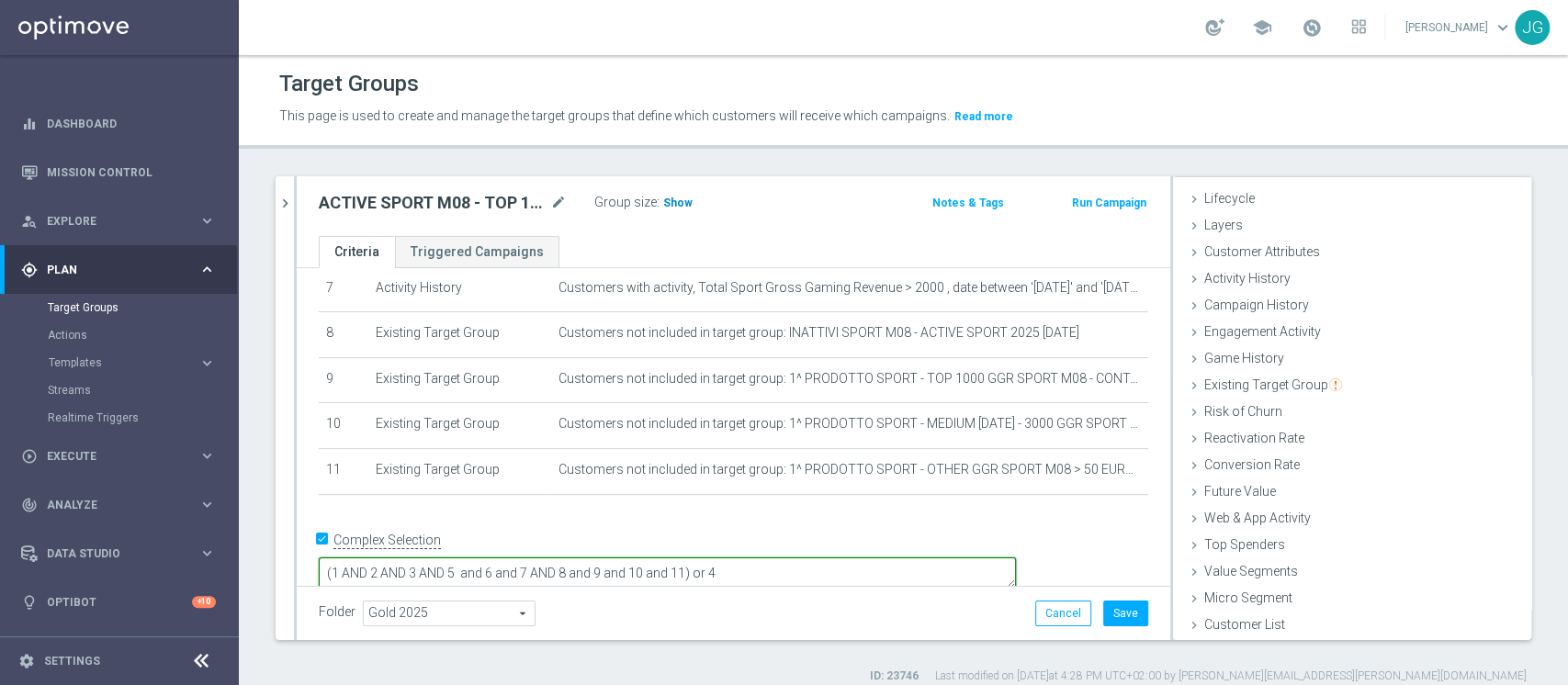
type textarea "(1 AND 2 AND 3 AND 5 and 6 and 7 AND 8 and 9 and 10 and 11) or 4"
click at [675, 198] on span "Show" at bounding box center [677, 203] width 29 height 13
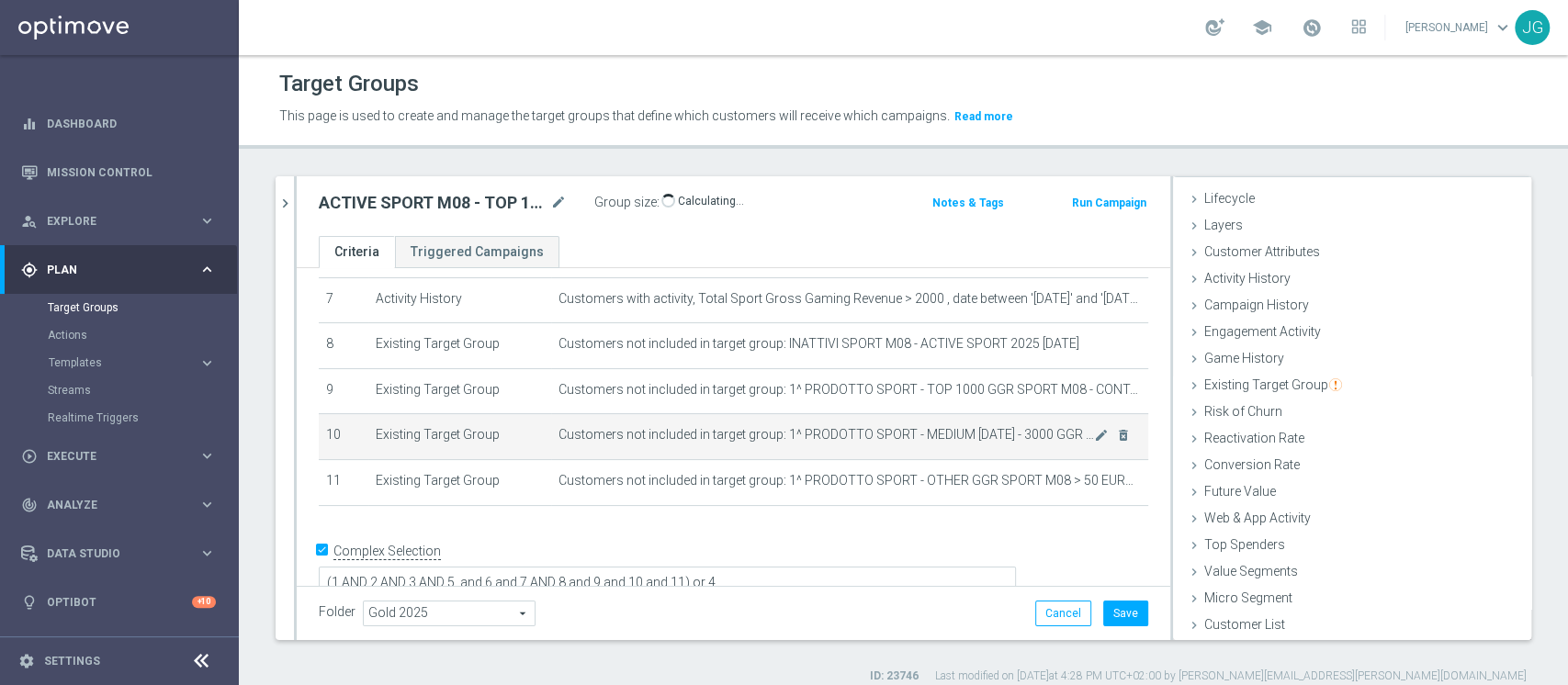
scroll to position [332, 0]
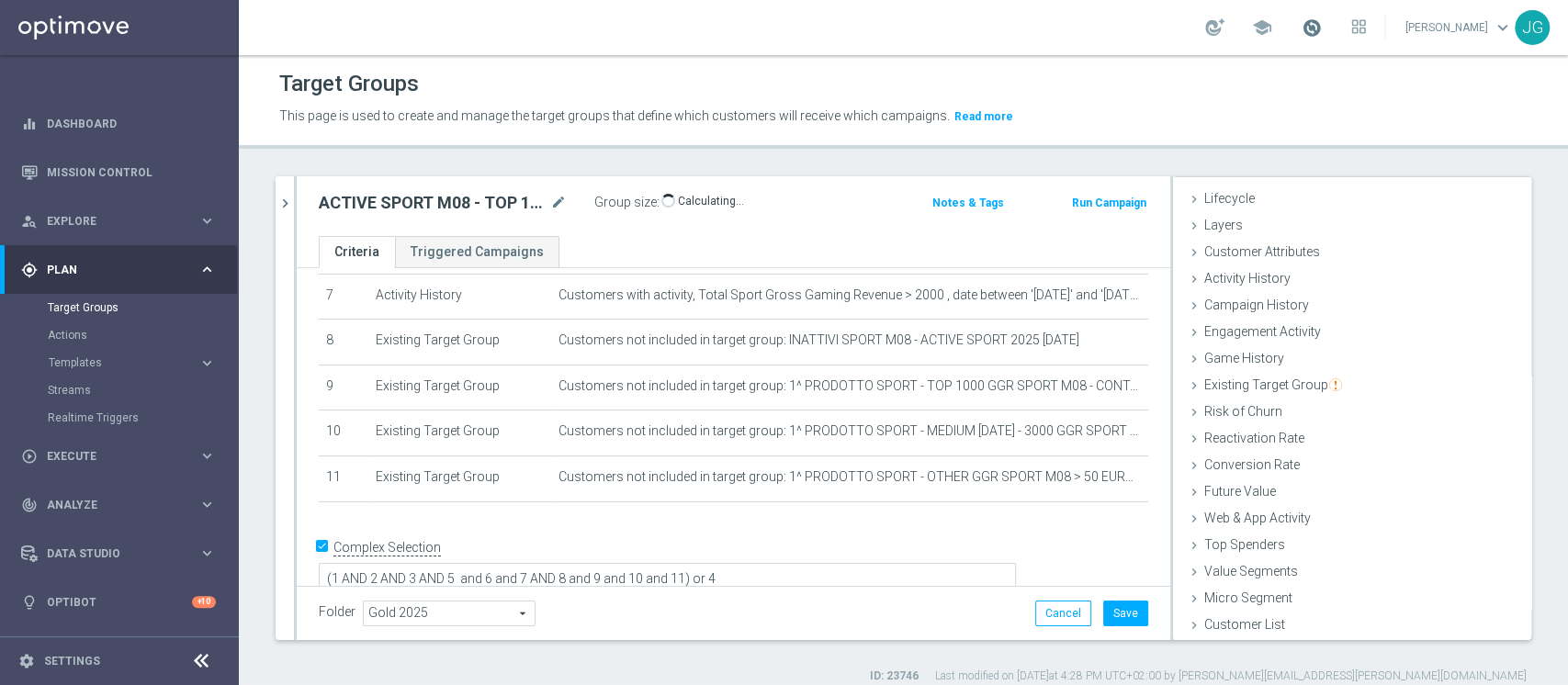
click at [1301, 22] on span at bounding box center [1312, 28] width 21 height 21
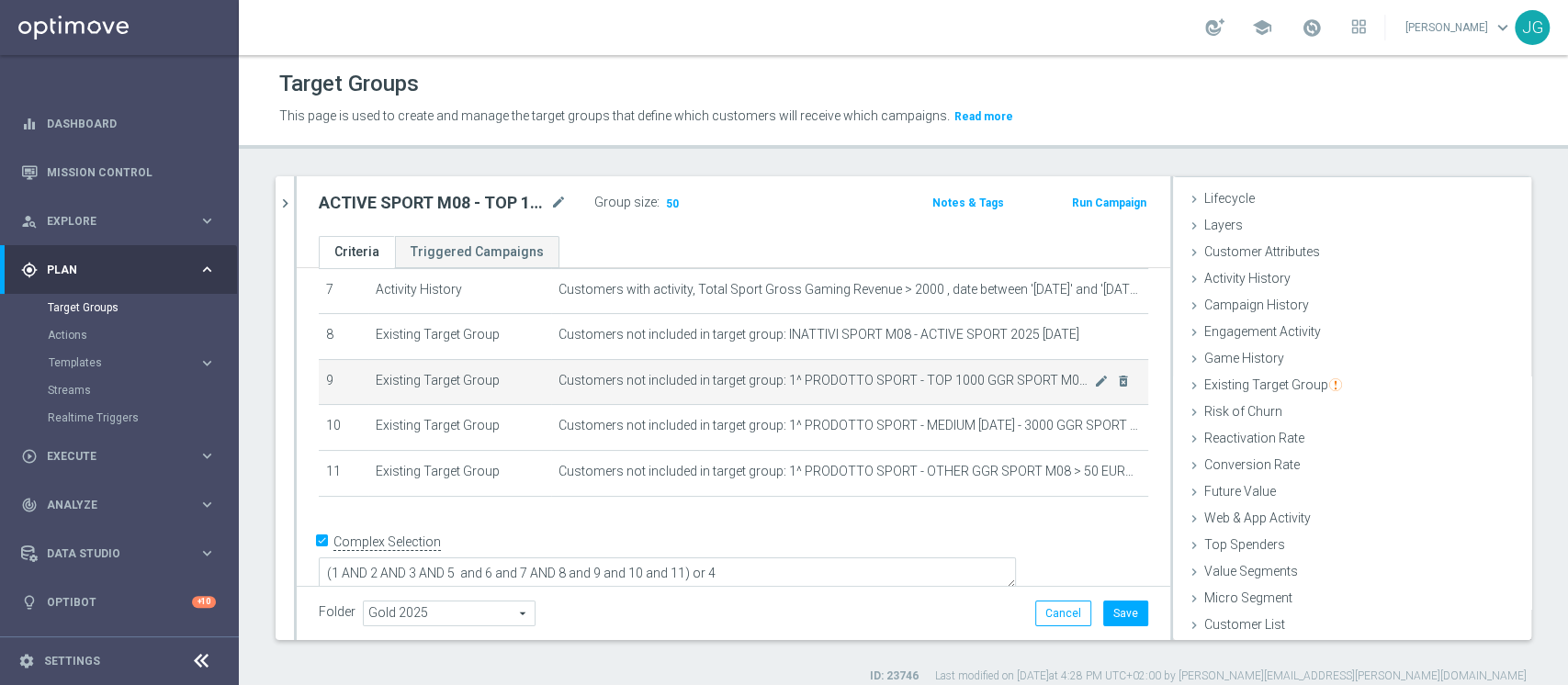
scroll to position [226, 0]
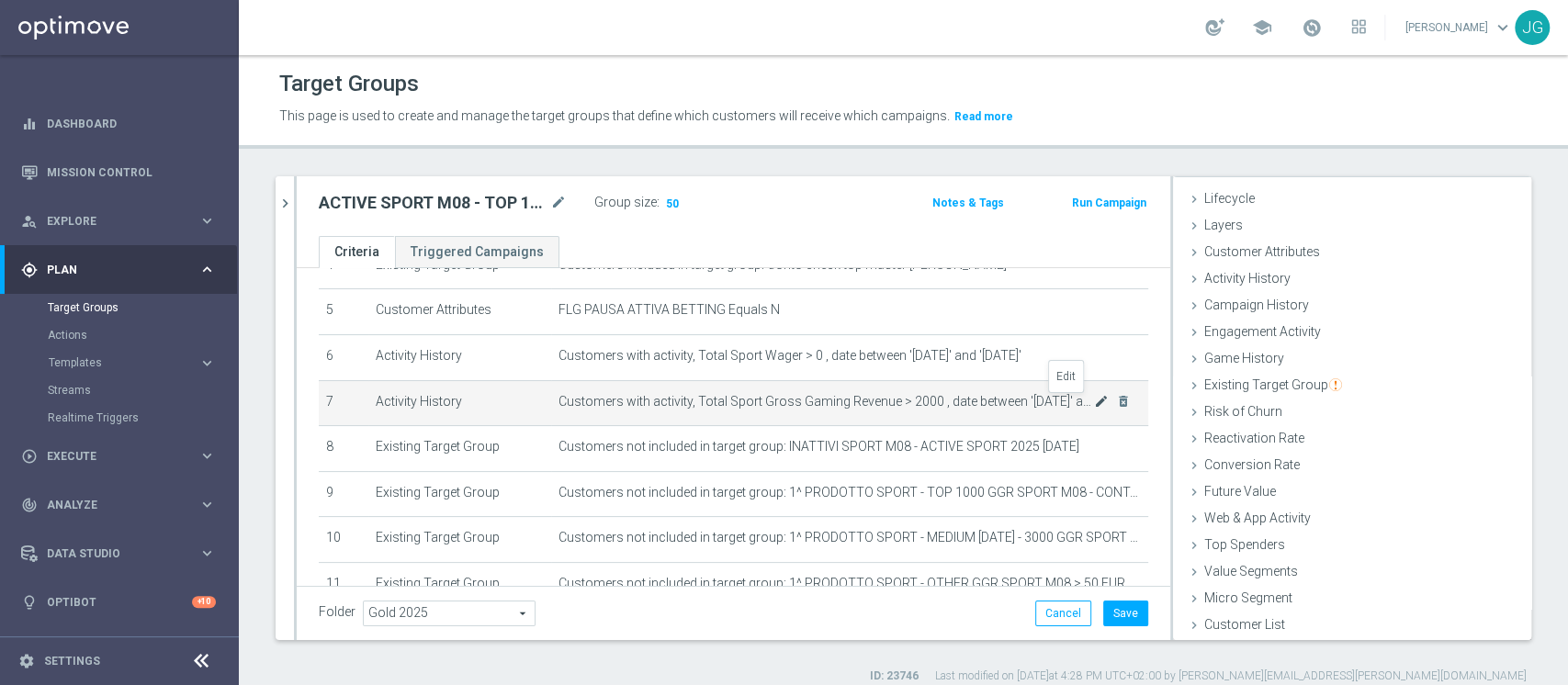
click at [1094, 405] on icon "mode_edit" at bounding box center [1101, 401] width 15 height 15
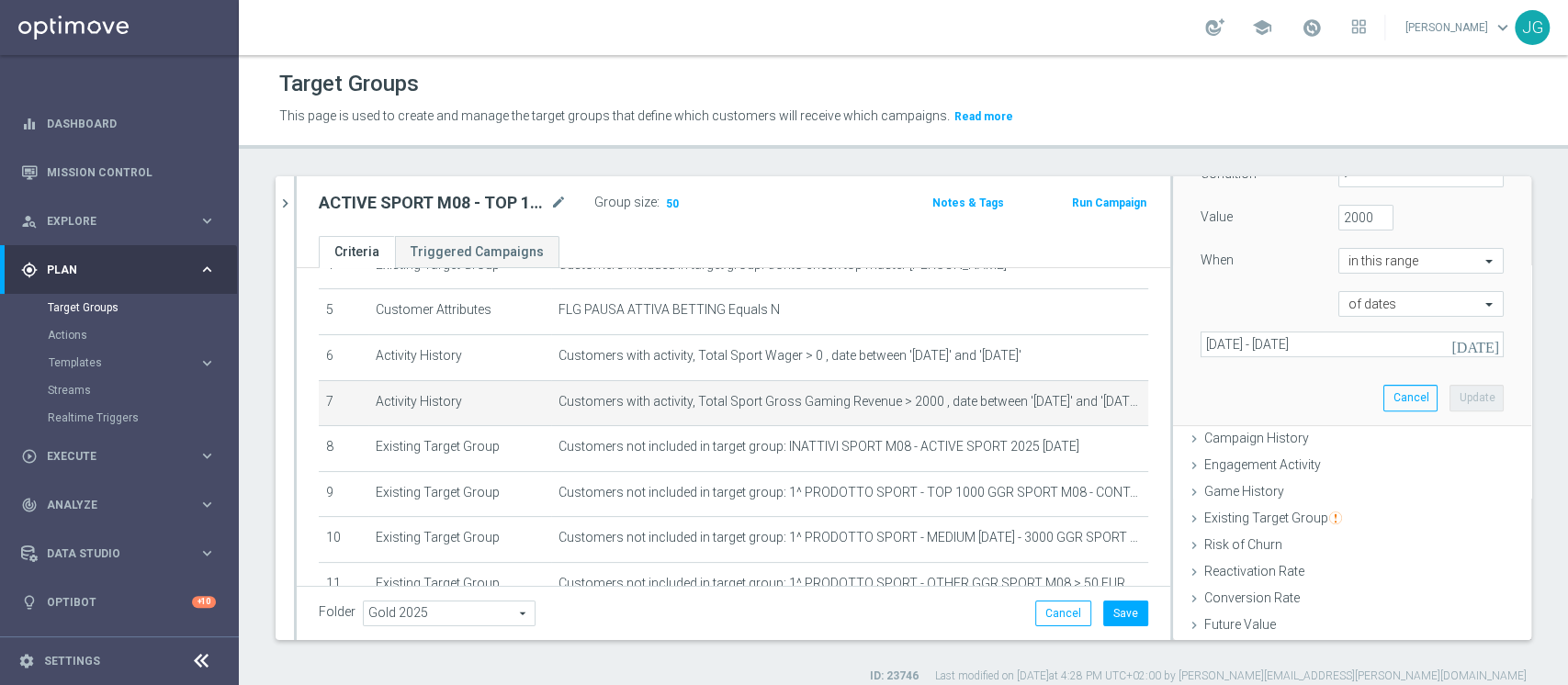
scroll to position [356, 0]
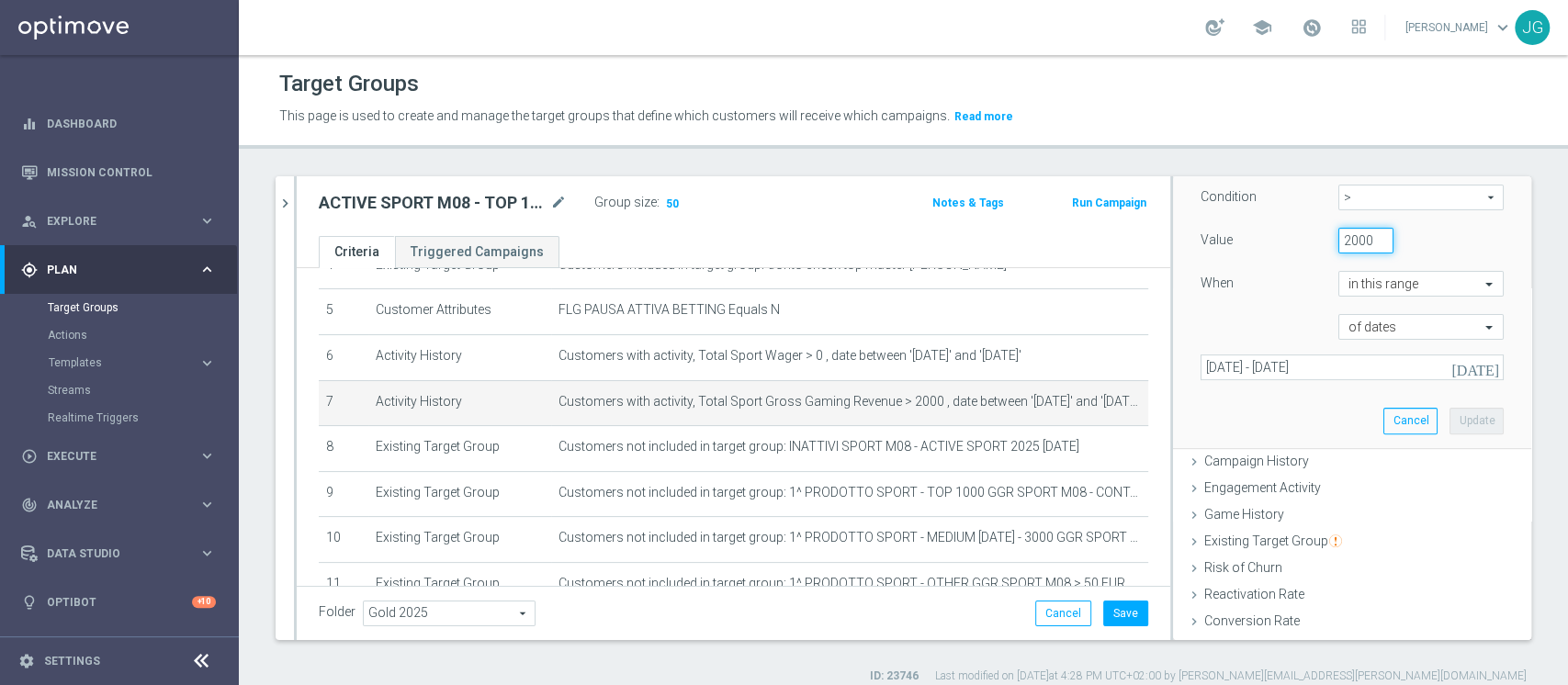
click at [1338, 239] on input "2000" at bounding box center [1365, 240] width 55 height 25
type input "1000"
click at [1450, 426] on button "Update" at bounding box center [1476, 420] width 54 height 25
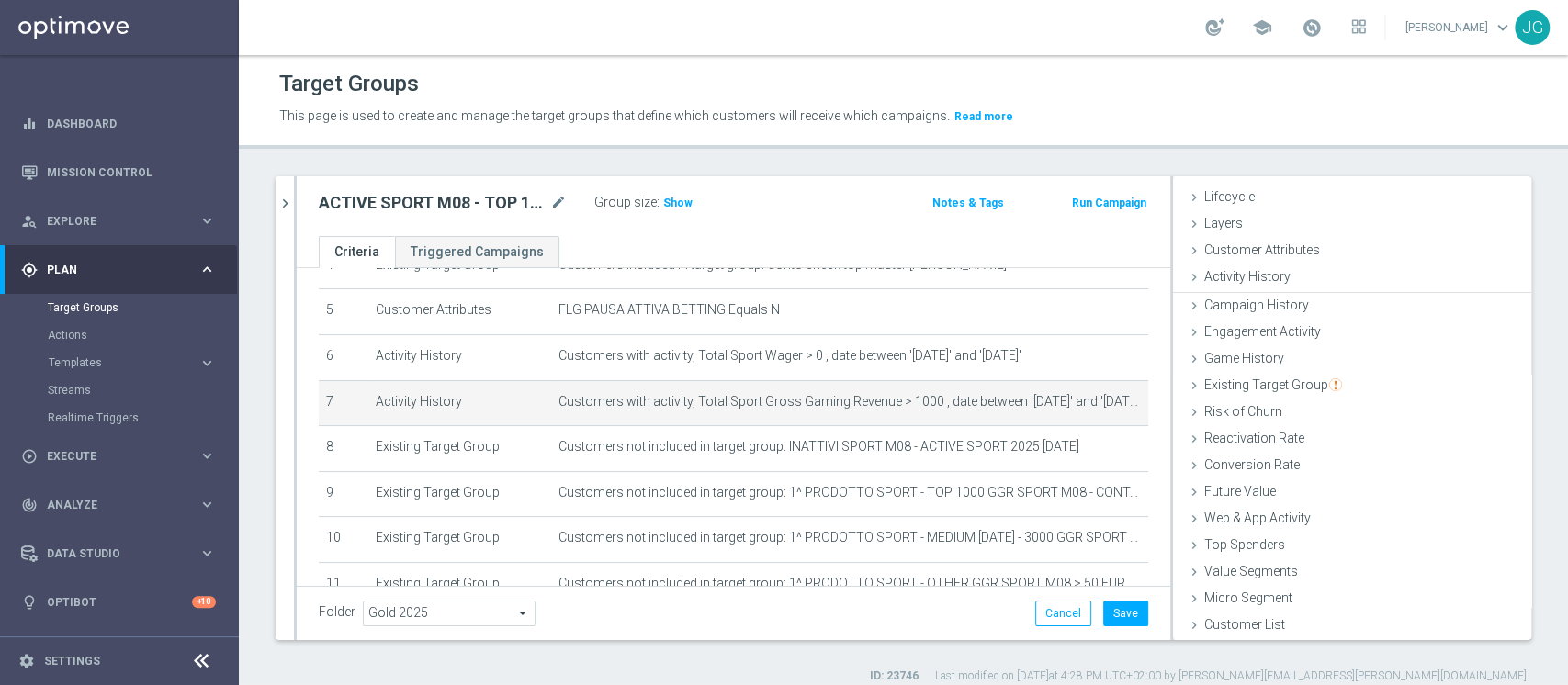
scroll to position [34, 0]
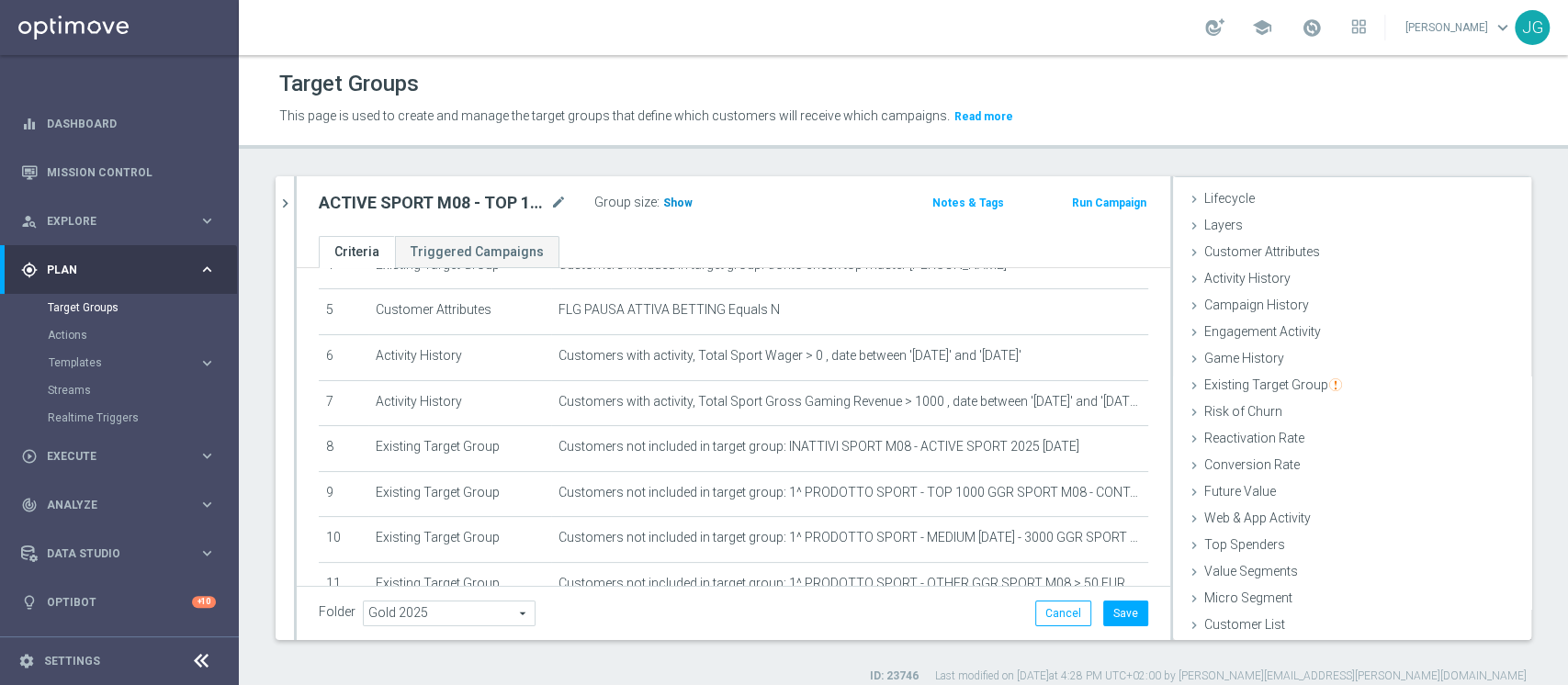
click at [682, 204] on span "Show" at bounding box center [677, 203] width 29 height 13
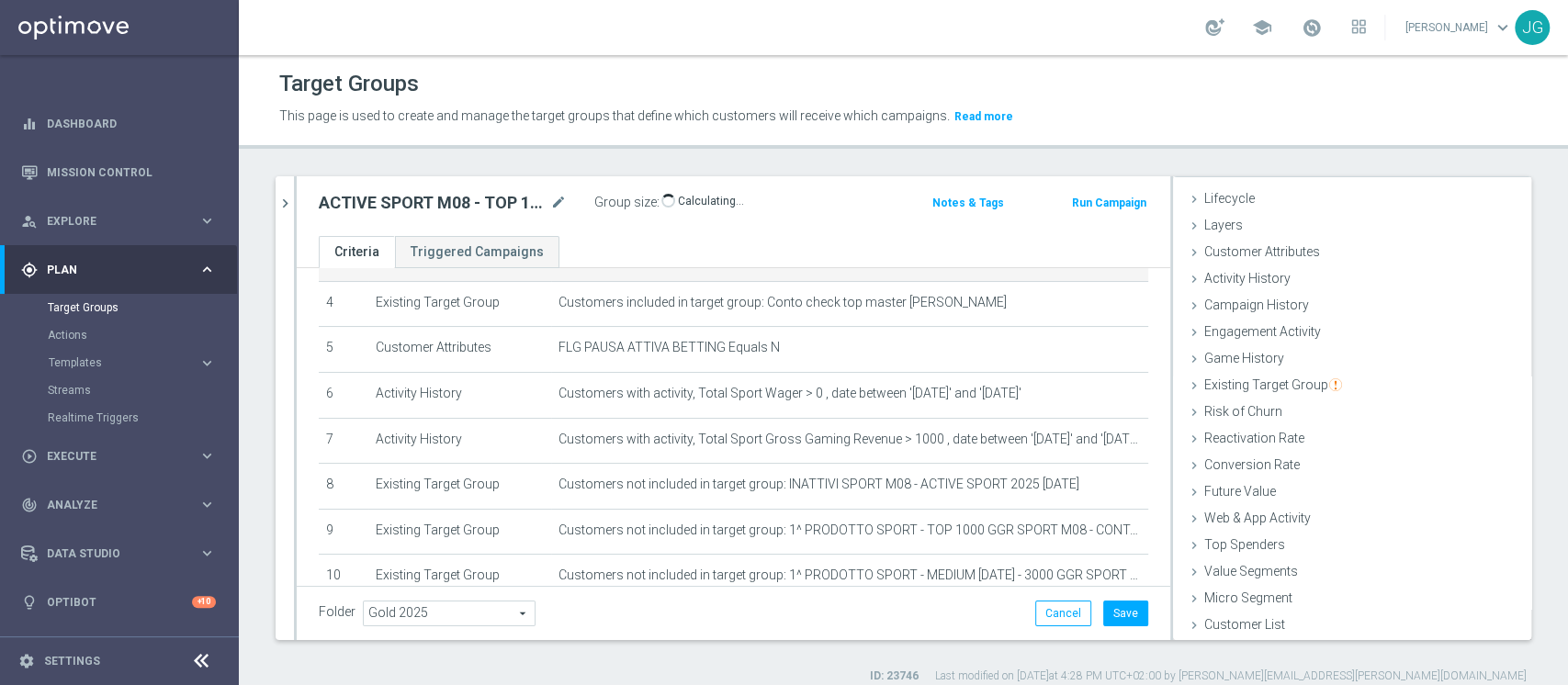
scroll to position [191, 0]
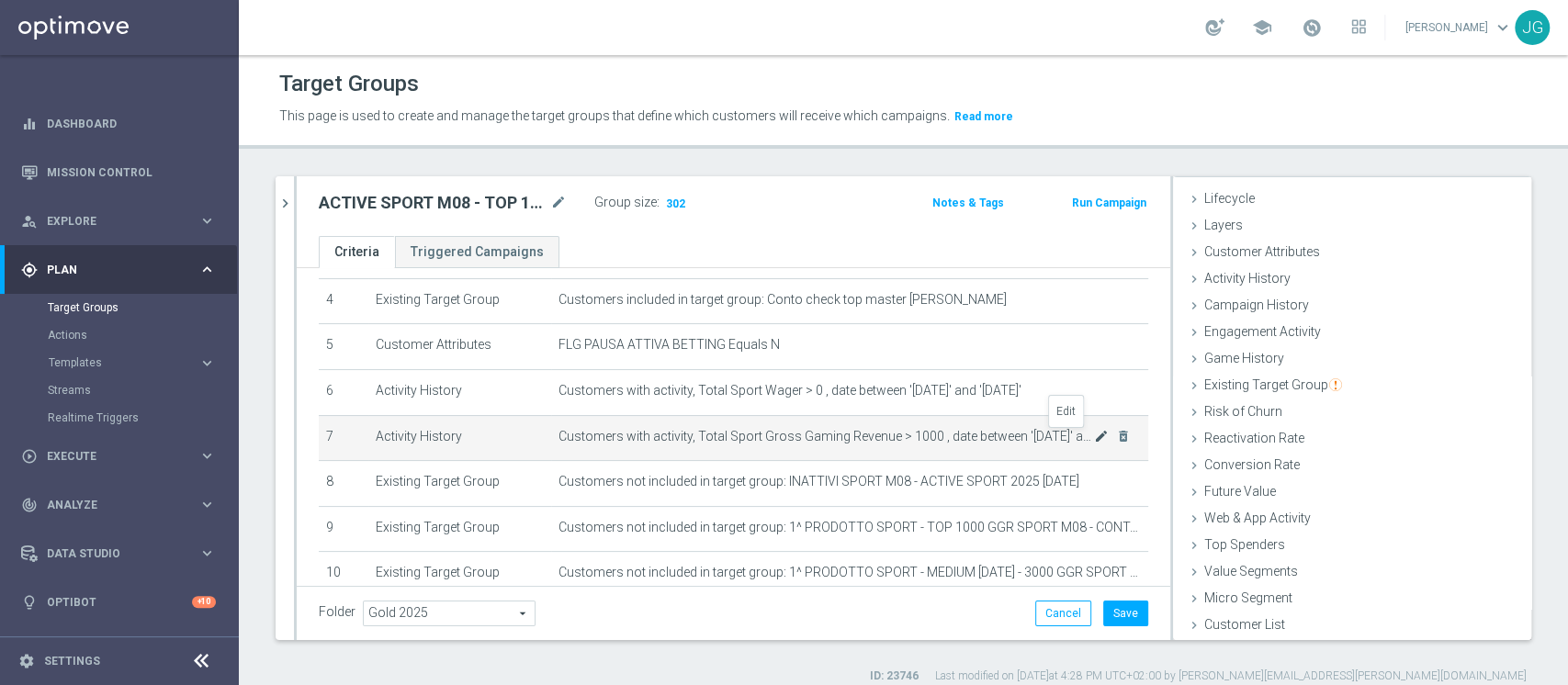
click at [1094, 438] on icon "mode_edit" at bounding box center [1101, 436] width 15 height 15
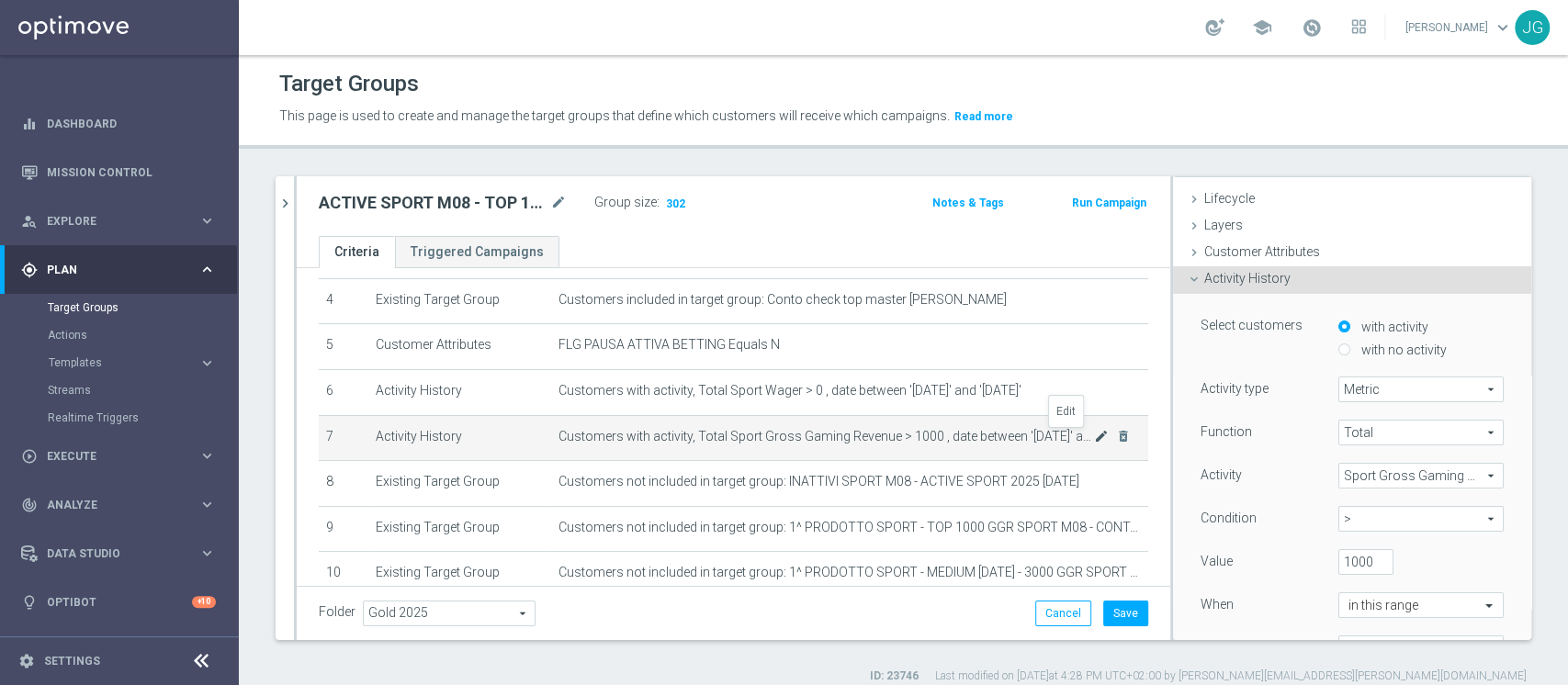
scroll to position [140, 0]
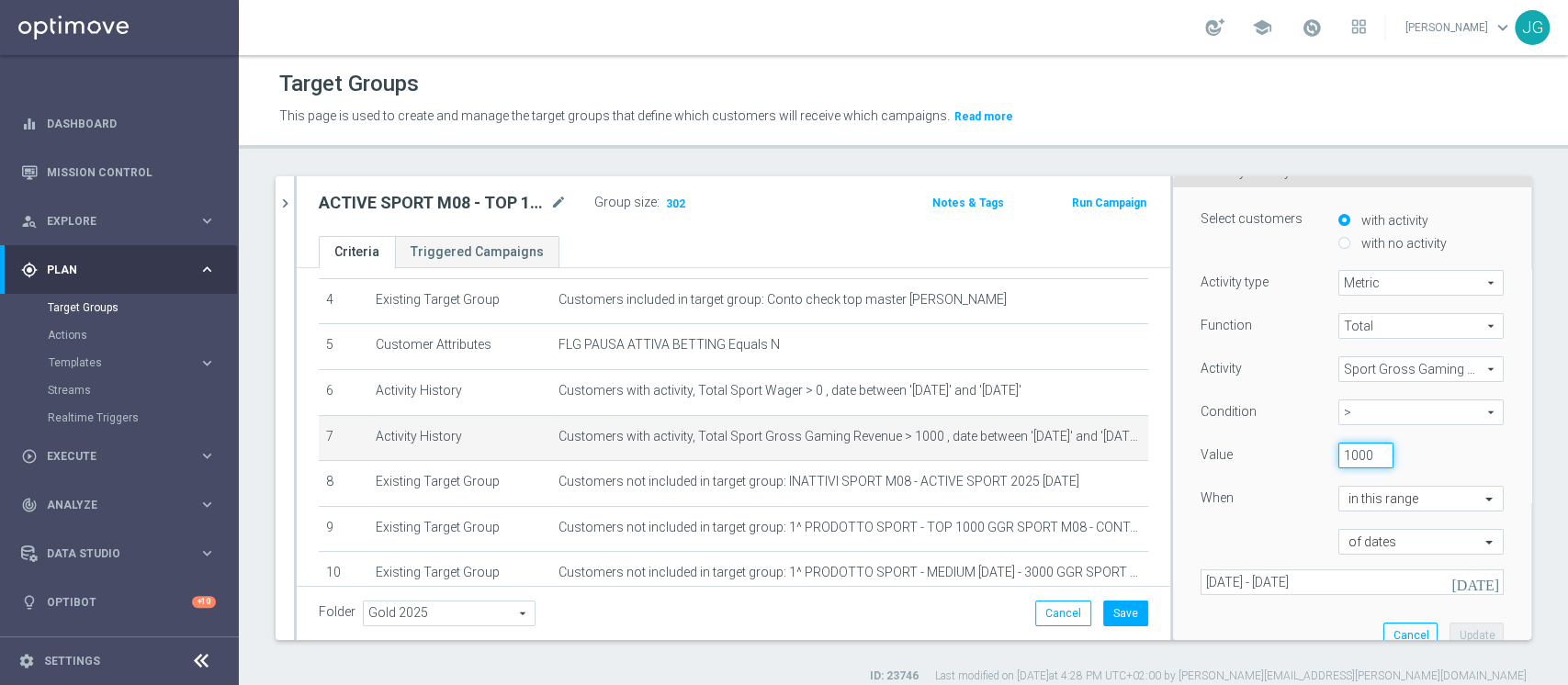
click at [1338, 456] on input "1000" at bounding box center [1365, 455] width 55 height 25
type input "500"
click at [1449, 632] on button "Update" at bounding box center [1476, 635] width 54 height 25
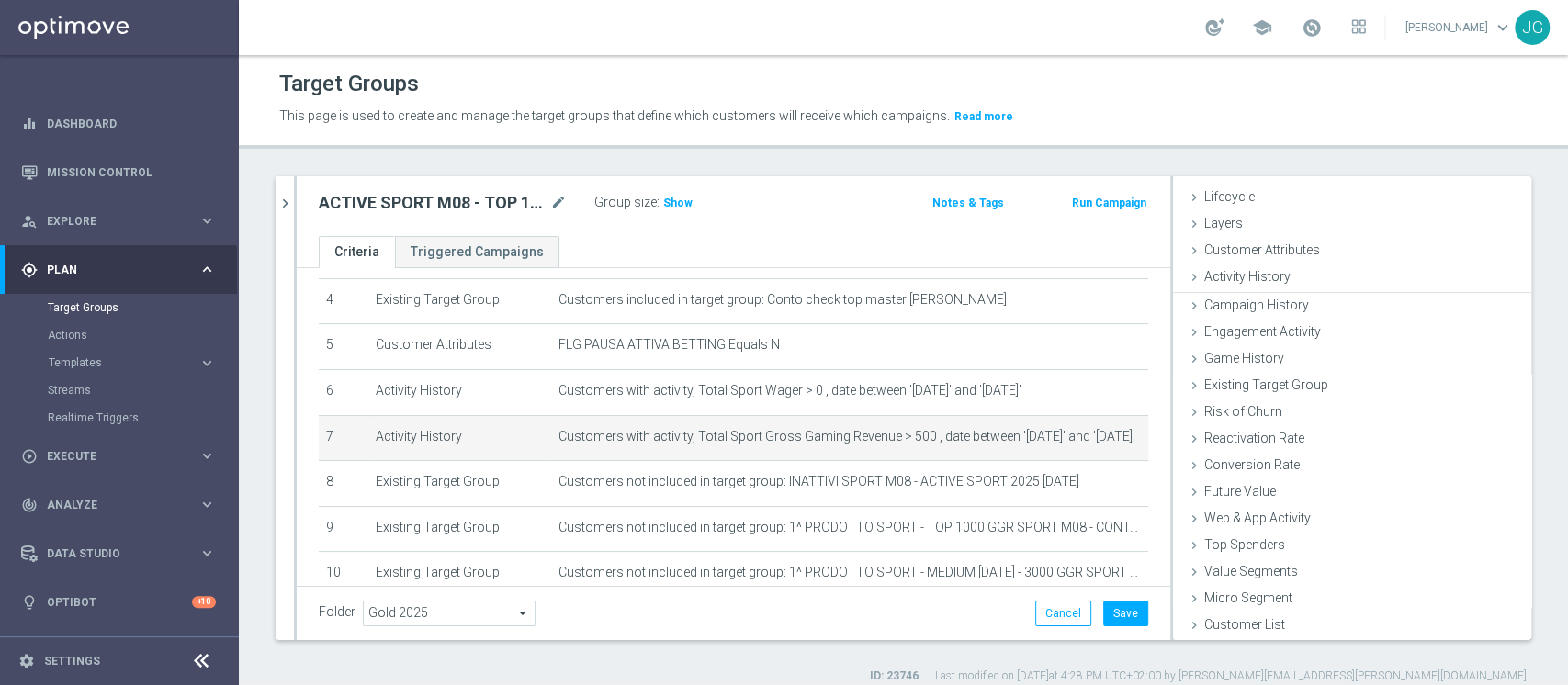
scroll to position [34, 0]
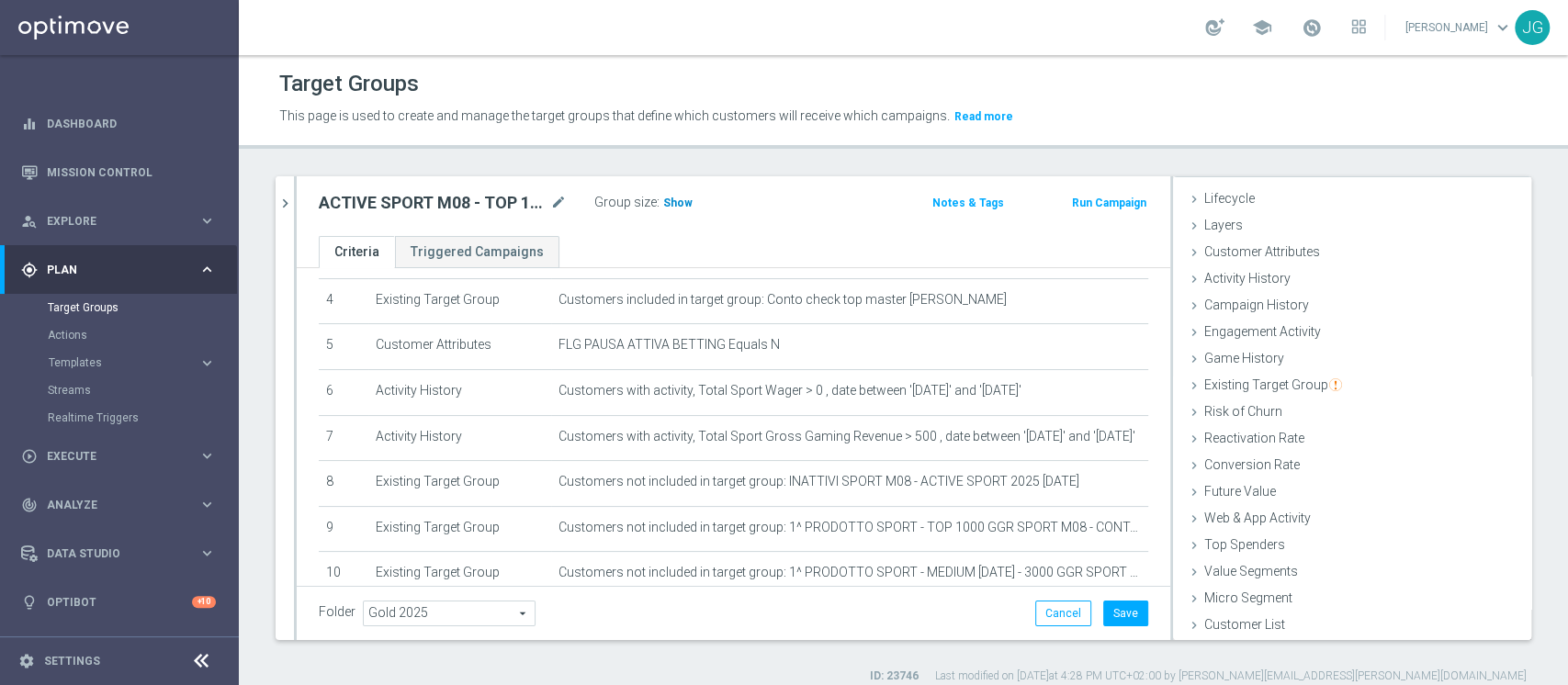
click at [675, 197] on span "Show" at bounding box center [677, 203] width 29 height 13
click at [1103, 612] on button "Save" at bounding box center [1125, 613] width 45 height 25
click at [281, 206] on icon "chevron_right" at bounding box center [285, 203] width 18 height 18
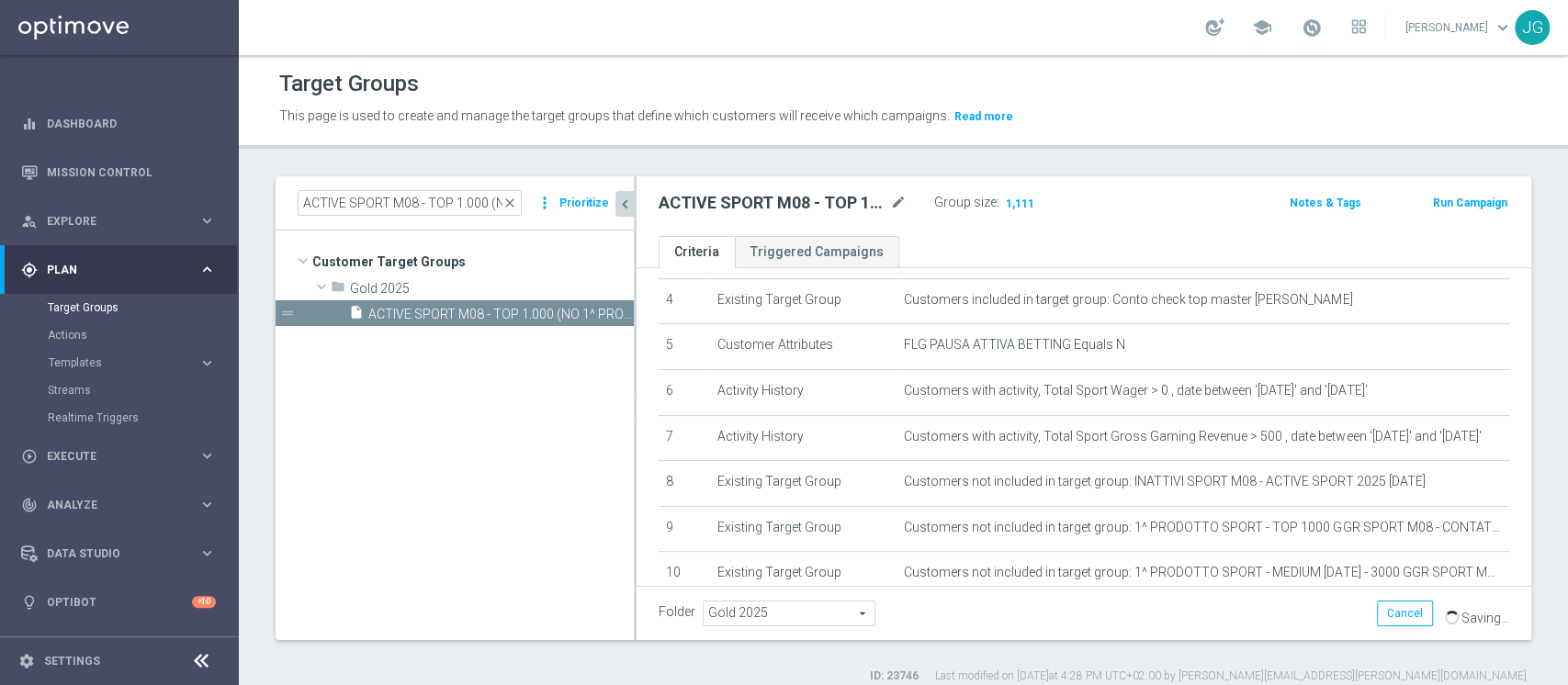
scroll to position [69, 0]
click at [844, 606] on span "Gold 2025" at bounding box center [789, 614] width 171 height 24
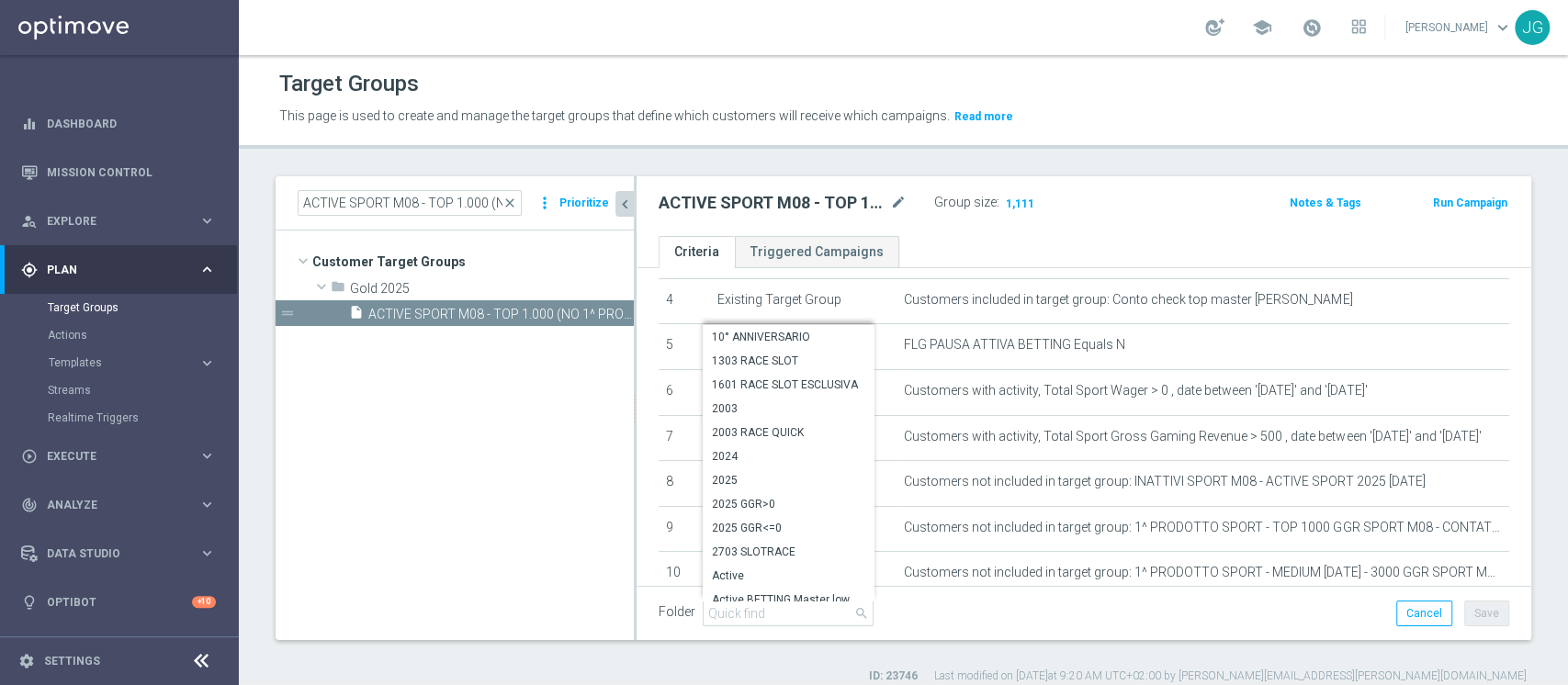
click at [442, 559] on tree-viewport "Customer Target Groups library_add create_new_folder folder" at bounding box center [455, 434] width 358 height 409
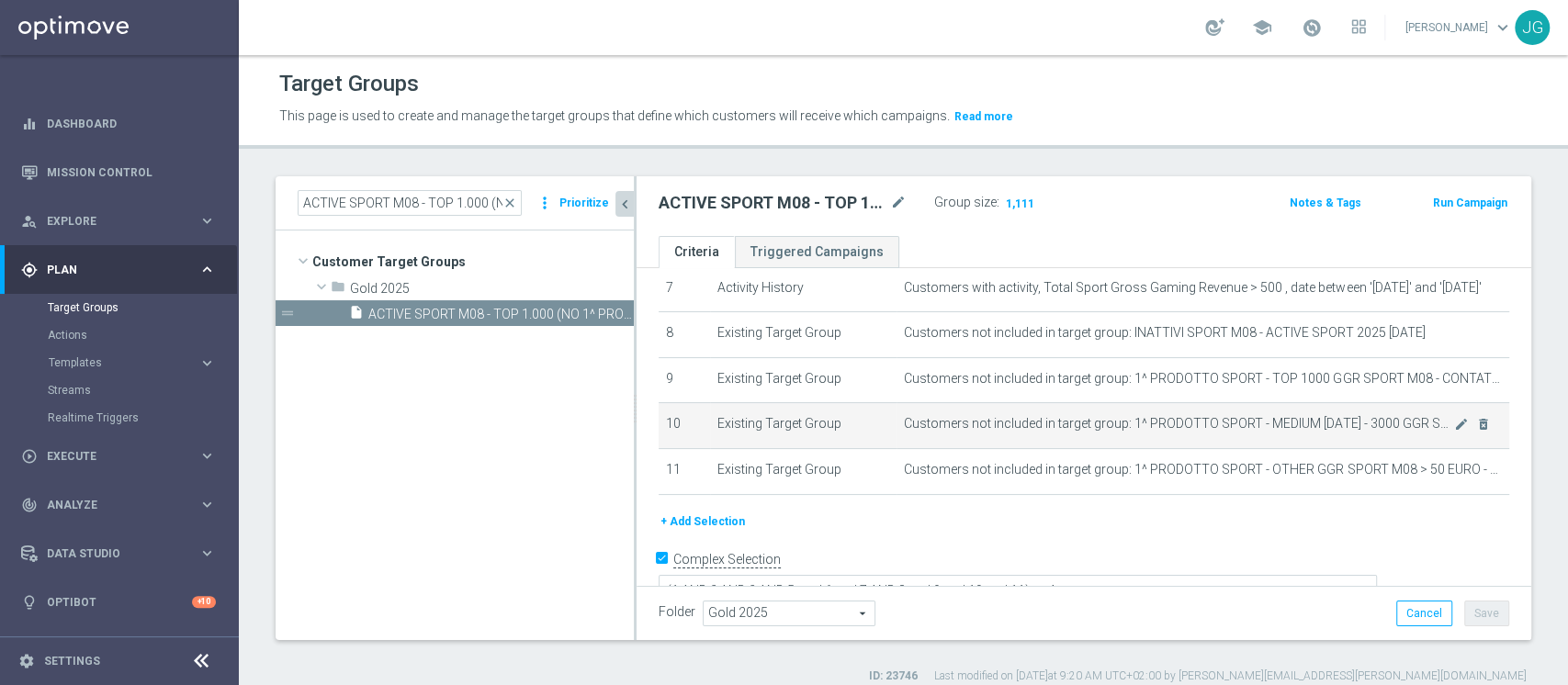
scroll to position [0, 0]
